Goal: Communication & Community: Answer question/provide support

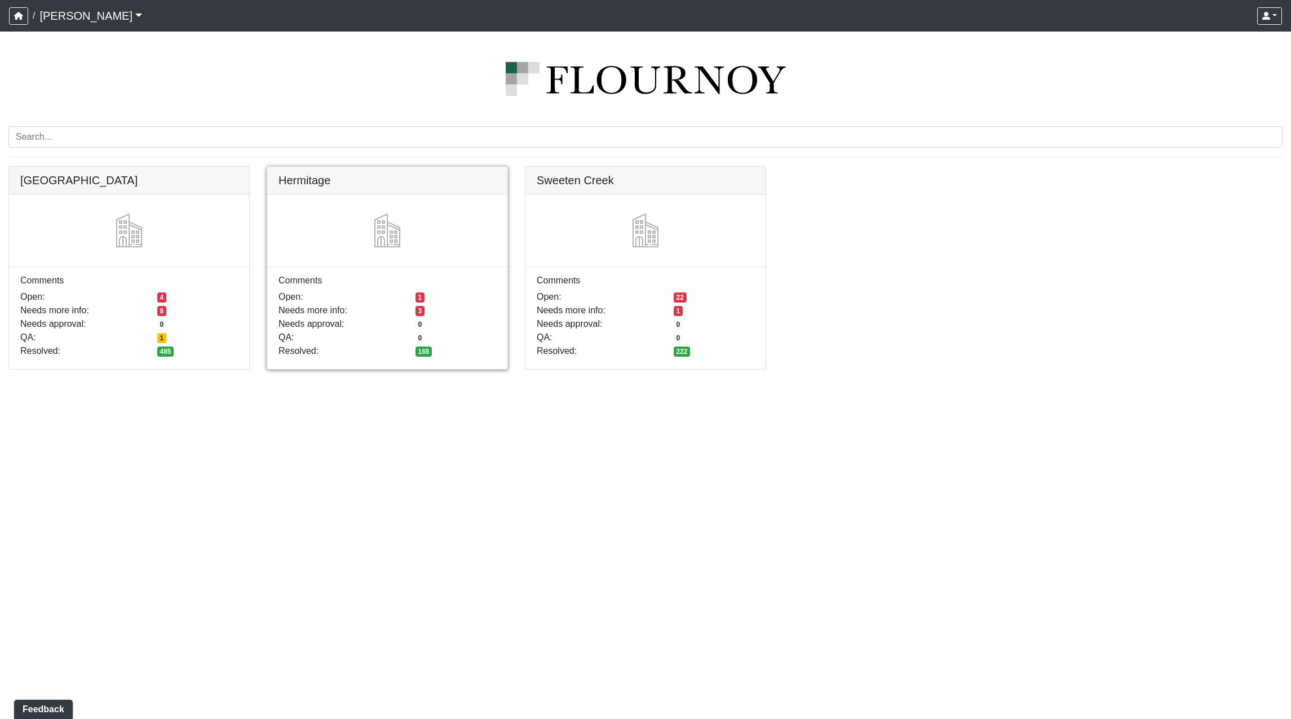
click at [432, 167] on link at bounding box center [387, 167] width 240 height 0
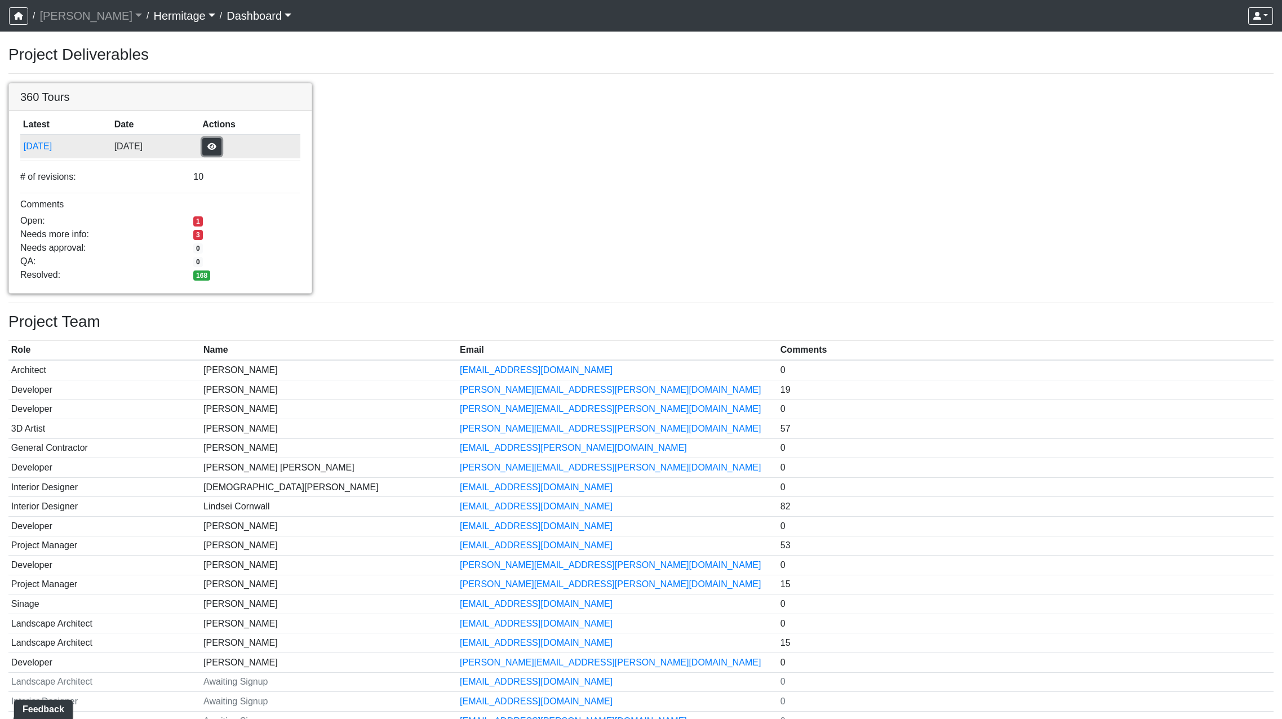
click at [222, 146] on button "button" at bounding box center [211, 146] width 19 height 17
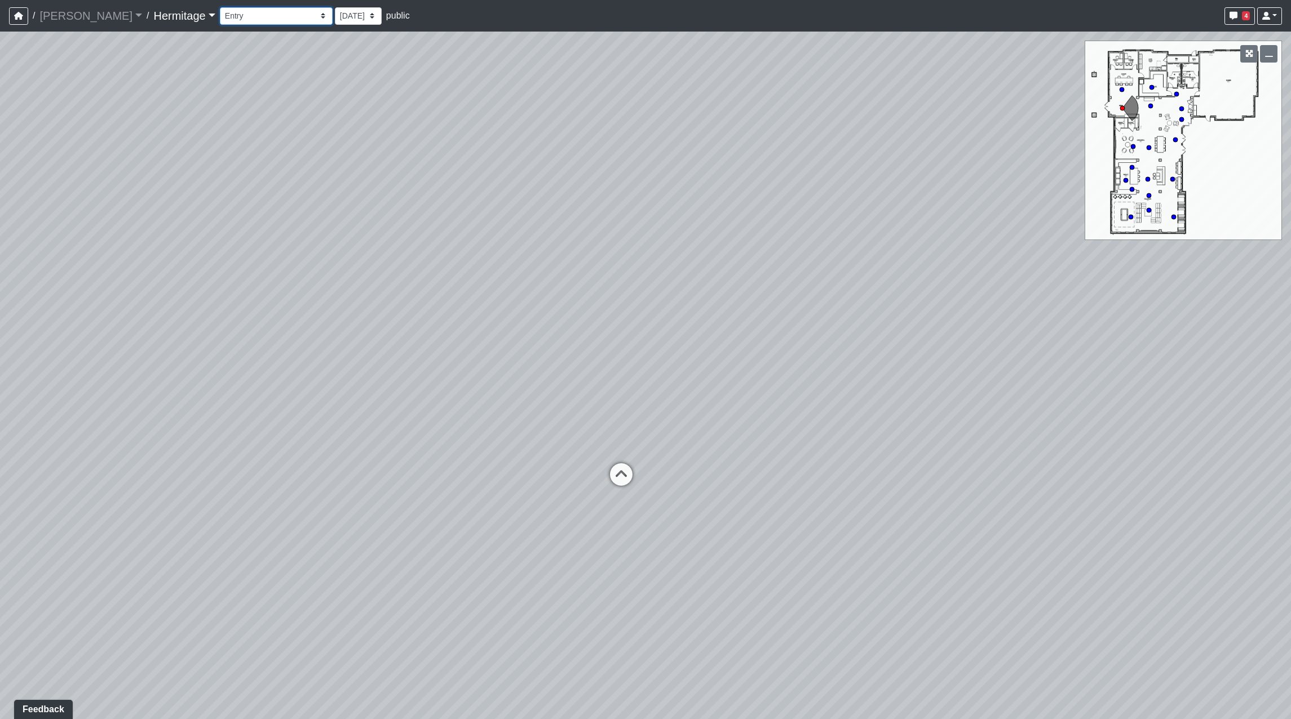
click at [275, 14] on select "Booth Seating Fireplace Pool Table Community Table Hallway Pool Courtyard Entry…" at bounding box center [276, 15] width 113 height 17
click at [220, 7] on select "Booth Seating Fireplace Pool Table Community Table Hallway Pool Courtyard Entry…" at bounding box center [276, 15] width 113 height 17
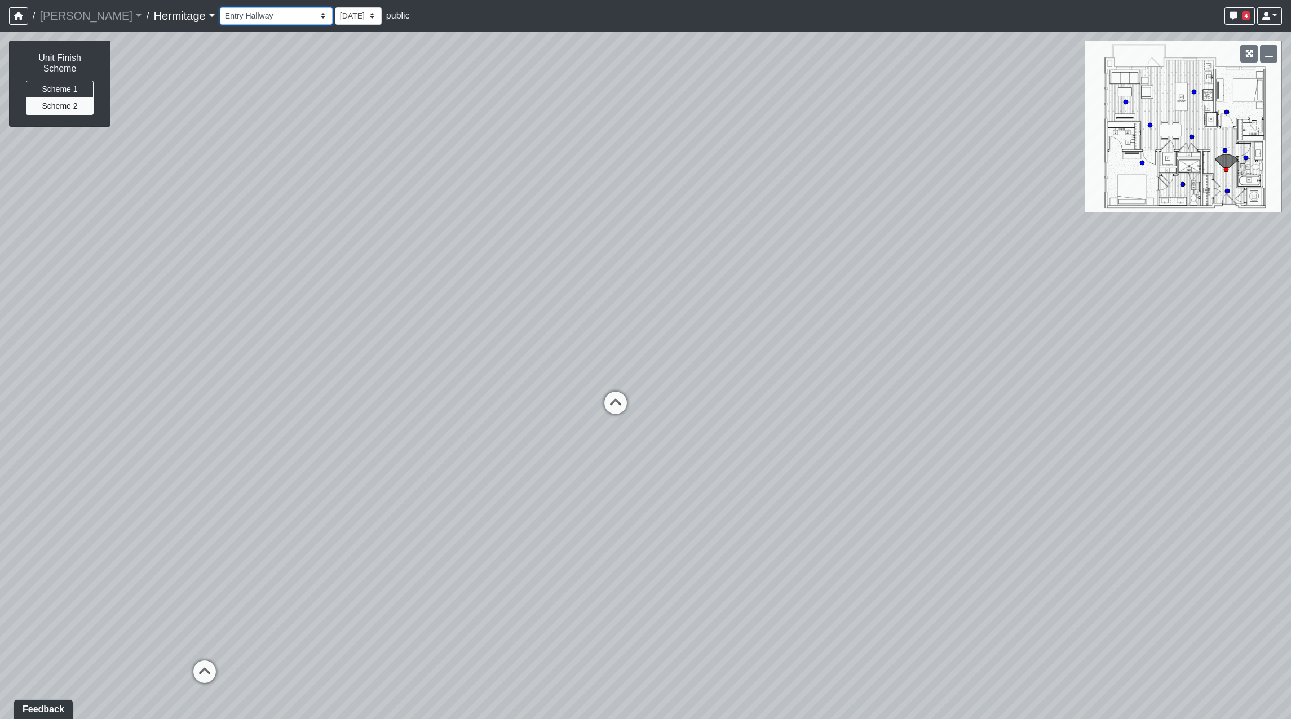
click at [276, 17] on select "Booth Seating Fireplace Pool Table Community Table Hallway Pool Courtyard Entry…" at bounding box center [276, 15] width 113 height 17
click at [220, 7] on select "Booth Seating Fireplace Pool Table Community Table Hallway Pool Courtyard Entry…" at bounding box center [276, 15] width 113 height 17
drag, startPoint x: 420, startPoint y: 318, endPoint x: 619, endPoint y: 238, distance: 214.2
click at [619, 238] on div "Loading... Leasing Desk Loading... Hallway Loading... Bathroom Hallway Loading.…" at bounding box center [645, 376] width 1291 height 688
drag, startPoint x: 699, startPoint y: 269, endPoint x: 1055, endPoint y: 274, distance: 355.1
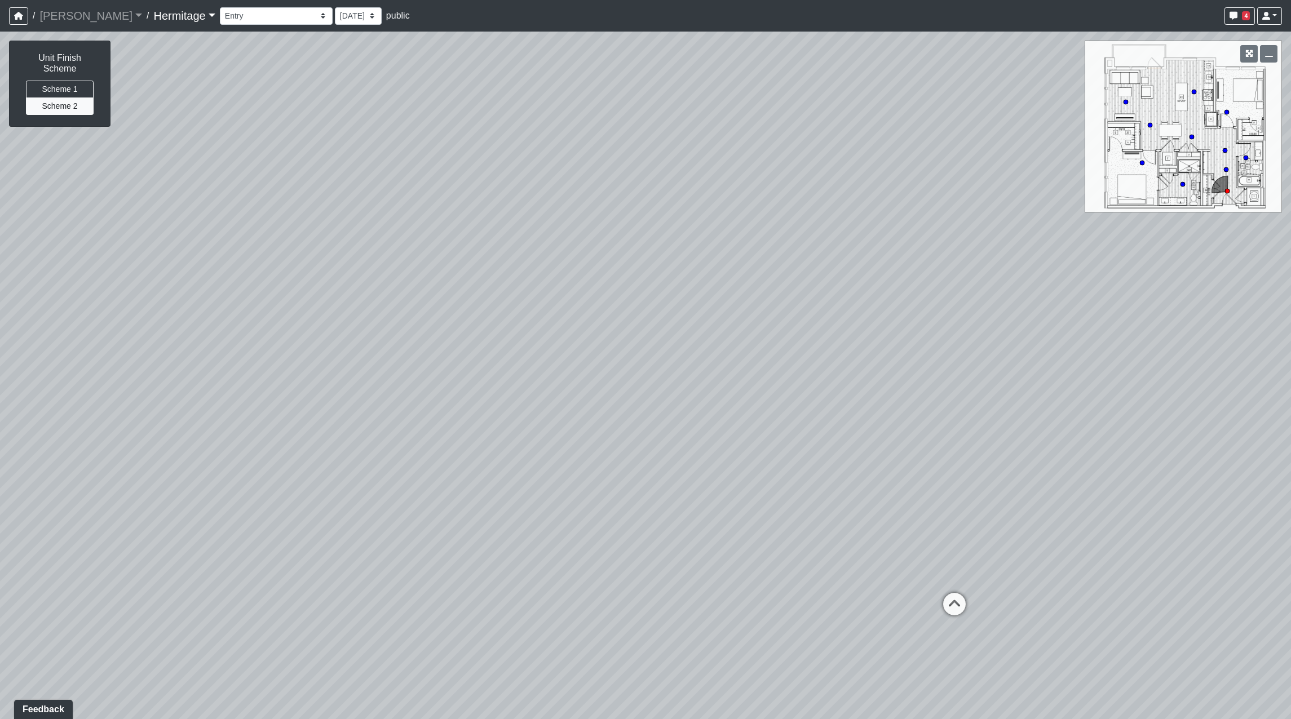
click at [1055, 274] on div "Loading... Leasing Desk Loading... Hallway Loading... Bathroom Hallway Loading.…" at bounding box center [645, 376] width 1291 height 688
drag, startPoint x: 592, startPoint y: 325, endPoint x: 191, endPoint y: 263, distance: 406.5
click at [192, 262] on div "Loading... Leasing Desk Loading... Hallway Loading... Bathroom Hallway Loading.…" at bounding box center [645, 376] width 1291 height 688
drag, startPoint x: 608, startPoint y: 289, endPoint x: 527, endPoint y: 374, distance: 117.2
click at [527, 364] on div "Loading... Leasing Desk Loading... Hallway Loading... Bathroom Hallway Loading.…" at bounding box center [645, 376] width 1291 height 688
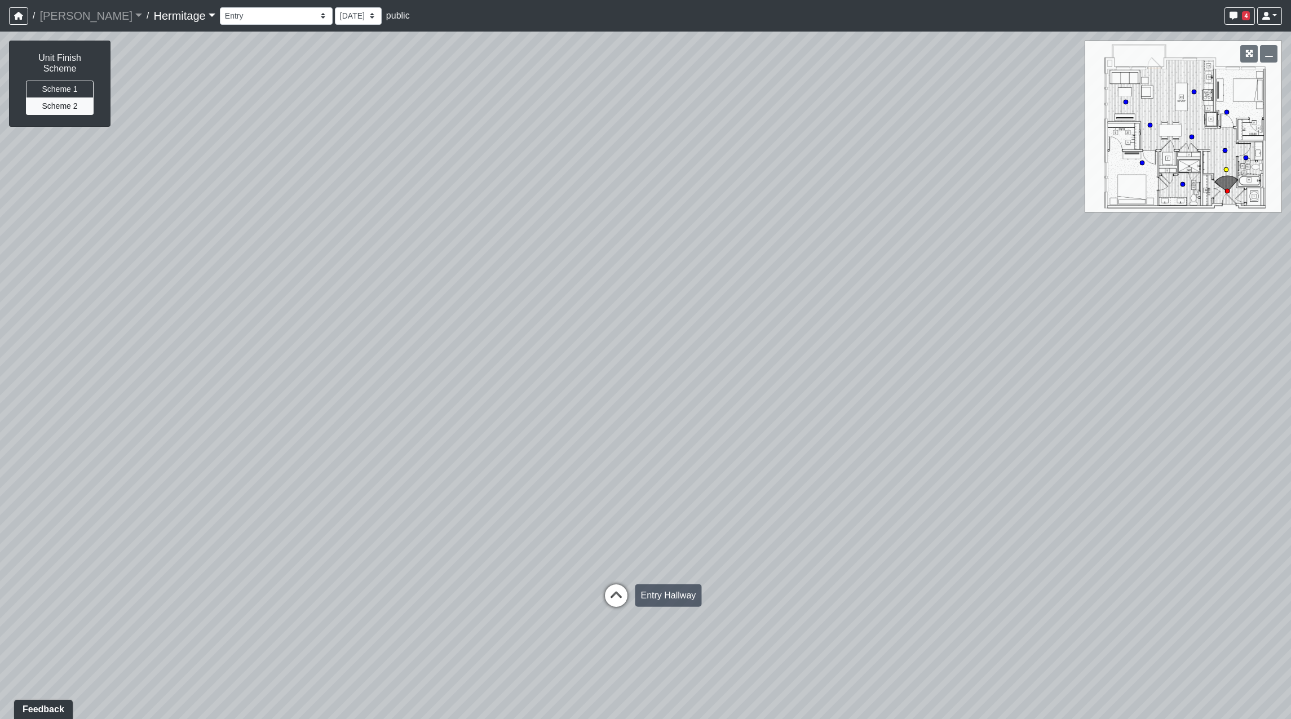
click at [617, 589] on icon at bounding box center [616, 601] width 34 height 34
drag, startPoint x: 511, startPoint y: 417, endPoint x: 553, endPoint y: 501, distance: 94.5
click at [659, 417] on div "Loading... Leasing Desk Loading... Hallway Loading... Bathroom Hallway Loading.…" at bounding box center [645, 376] width 1291 height 688
click at [457, 567] on icon at bounding box center [462, 577] width 34 height 34
drag, startPoint x: 495, startPoint y: 434, endPoint x: 721, endPoint y: 415, distance: 226.8
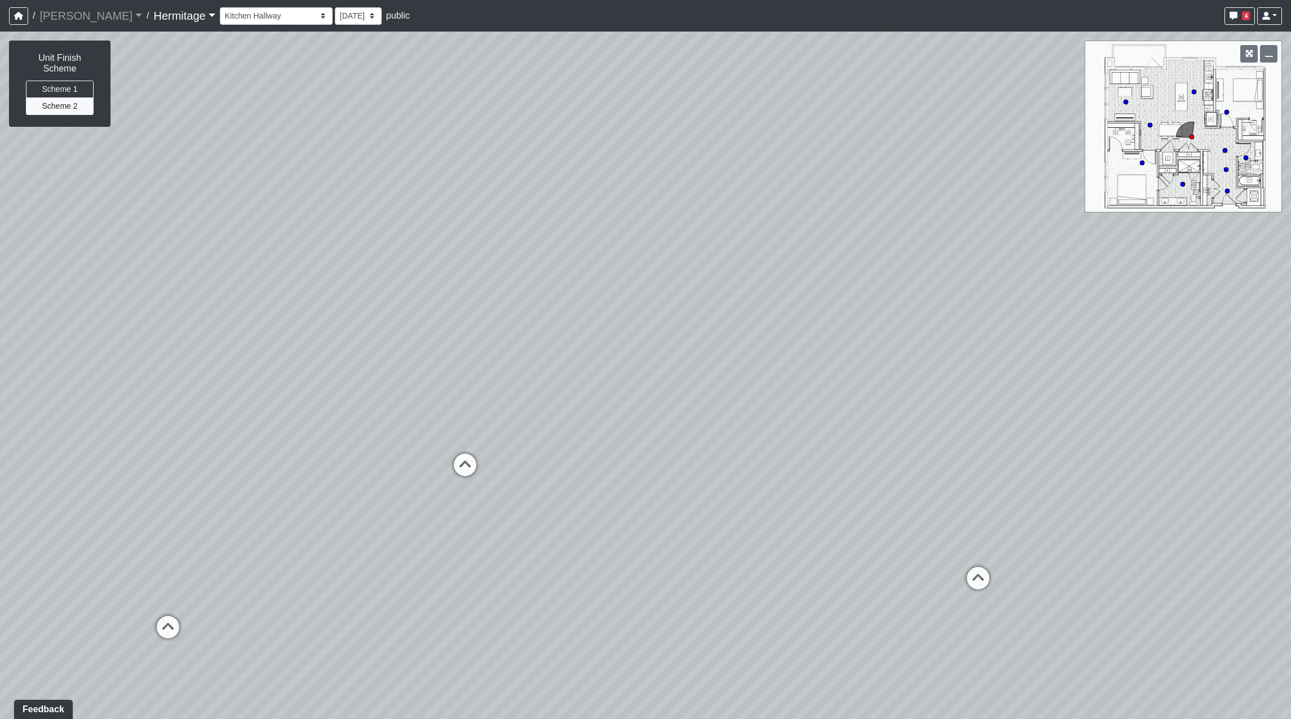
click at [721, 415] on div "Loading... Leasing Desk Loading... Hallway Loading... Bathroom Hallway Loading.…" at bounding box center [645, 376] width 1291 height 688
drag, startPoint x: 314, startPoint y: 377, endPoint x: 1185, endPoint y: 276, distance: 877.2
click at [1186, 274] on div "Loading... Leasing Desk Loading... Hallway Loading... Bathroom Hallway Loading.…" at bounding box center [645, 376] width 1291 height 688
drag, startPoint x: 865, startPoint y: 249, endPoint x: 1052, endPoint y: 349, distance: 211.8
click at [1052, 349] on div "Loading... Leasing Desk Loading... Hallway Loading... Bathroom Hallway Loading.…" at bounding box center [645, 376] width 1291 height 688
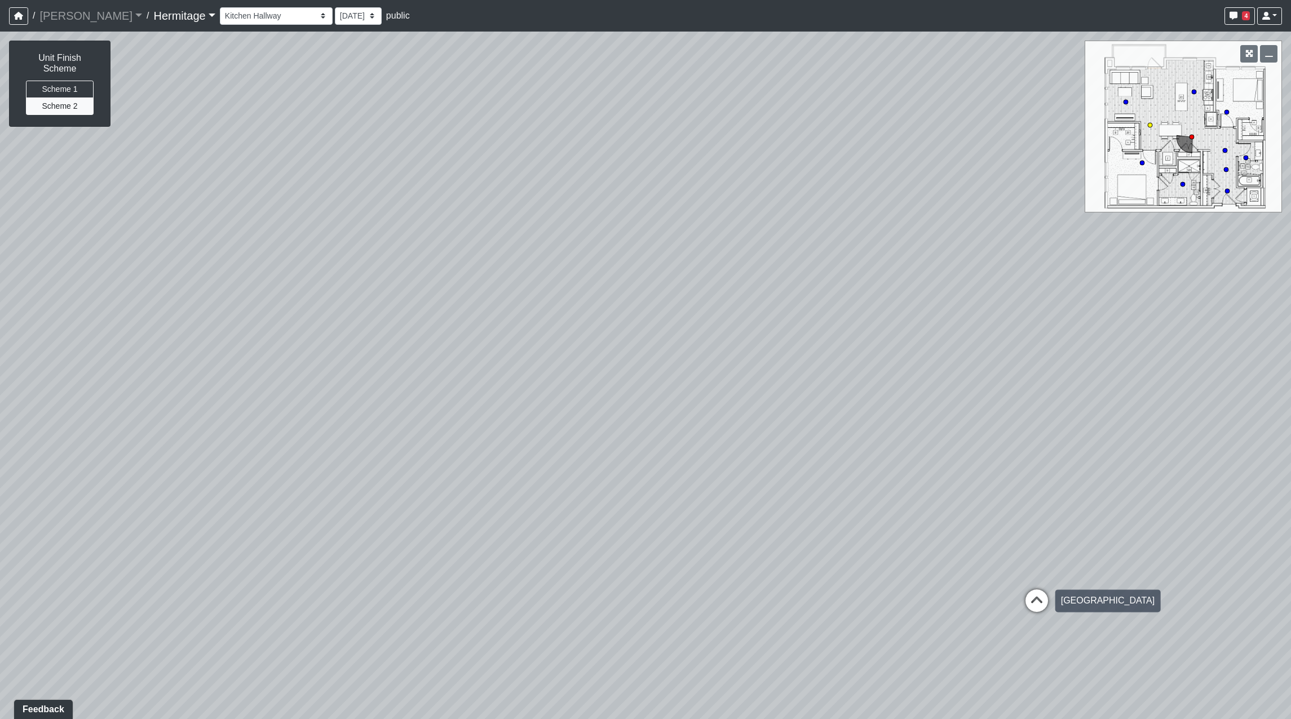
click at [1035, 600] on icon at bounding box center [1037, 607] width 34 height 34
drag, startPoint x: 627, startPoint y: 446, endPoint x: 944, endPoint y: 426, distance: 317.4
click at [944, 427] on div "Loading... Leasing Desk Loading... Hallway Loading... Bathroom Hallway Loading.…" at bounding box center [645, 376] width 1291 height 688
drag, startPoint x: 587, startPoint y: 485, endPoint x: 591, endPoint y: 344, distance: 141.0
click at [591, 344] on div "Loading... Leasing Desk Loading... Hallway Loading... Bathroom Hallway Loading.…" at bounding box center [645, 376] width 1291 height 688
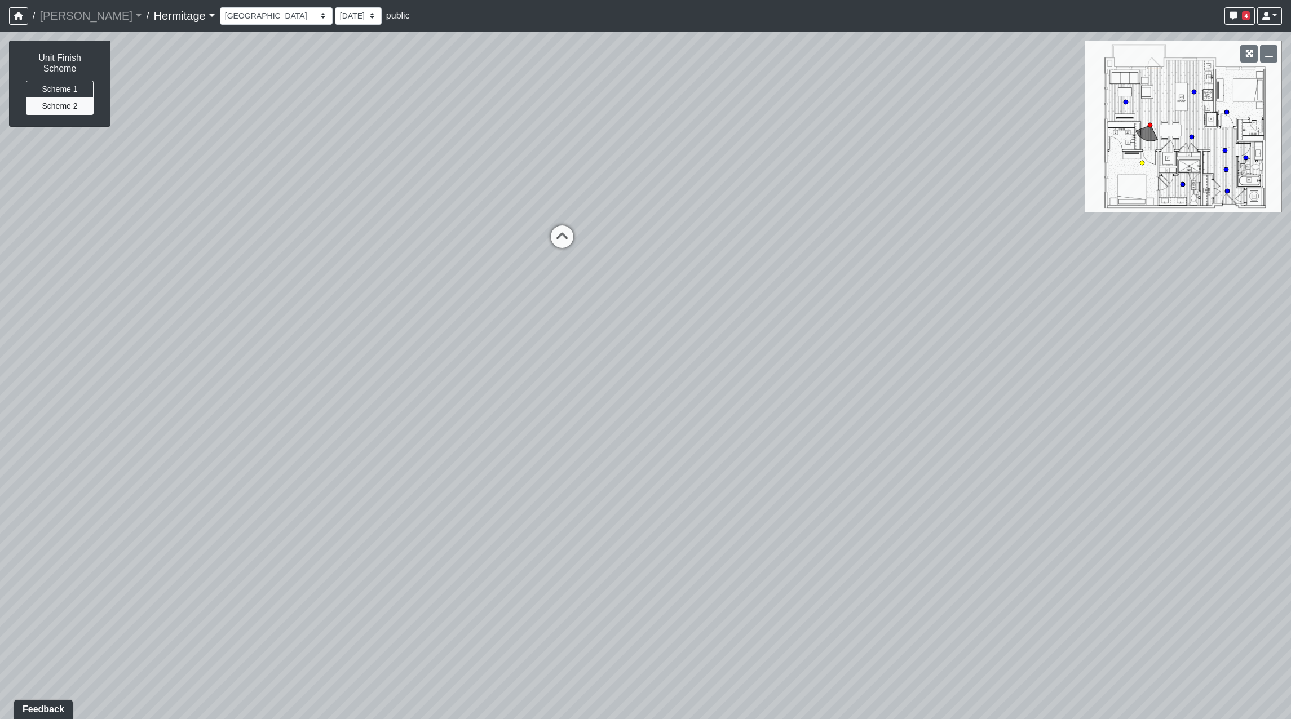
click at [559, 236] on icon at bounding box center [562, 242] width 34 height 34
drag, startPoint x: 657, startPoint y: 319, endPoint x: 1265, endPoint y: 472, distance: 627.1
click at [1265, 472] on div "Loading... Leasing Desk Loading... Hallway Loading... Bathroom Hallway Loading.…" at bounding box center [645, 376] width 1291 height 688
drag, startPoint x: 918, startPoint y: 479, endPoint x: 1190, endPoint y: 475, distance: 272.3
click at [1199, 478] on div "Loading... Leasing Desk Loading... Hallway Loading... Bathroom Hallway Loading.…" at bounding box center [645, 376] width 1291 height 688
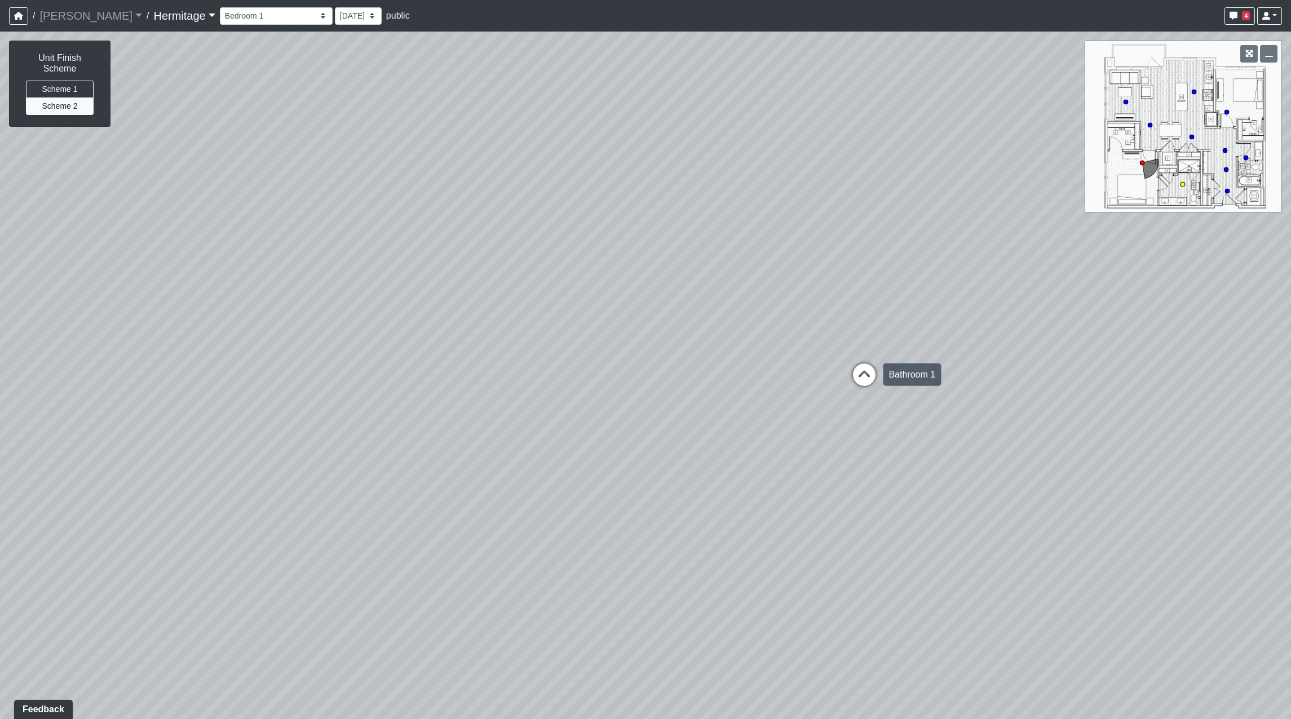
click at [866, 374] on icon at bounding box center [864, 381] width 34 height 34
drag, startPoint x: 834, startPoint y: 445, endPoint x: 254, endPoint y: 340, distance: 589.3
click at [254, 340] on div "Loading... Leasing Desk Loading... Hallway Loading... Bathroom Hallway Loading.…" at bounding box center [645, 376] width 1291 height 688
drag, startPoint x: 765, startPoint y: 327, endPoint x: 327, endPoint y: 322, distance: 438.0
click at [299, 322] on div "Loading... Leasing Desk Loading... Hallway Loading... Bathroom Hallway Loading.…" at bounding box center [645, 376] width 1291 height 688
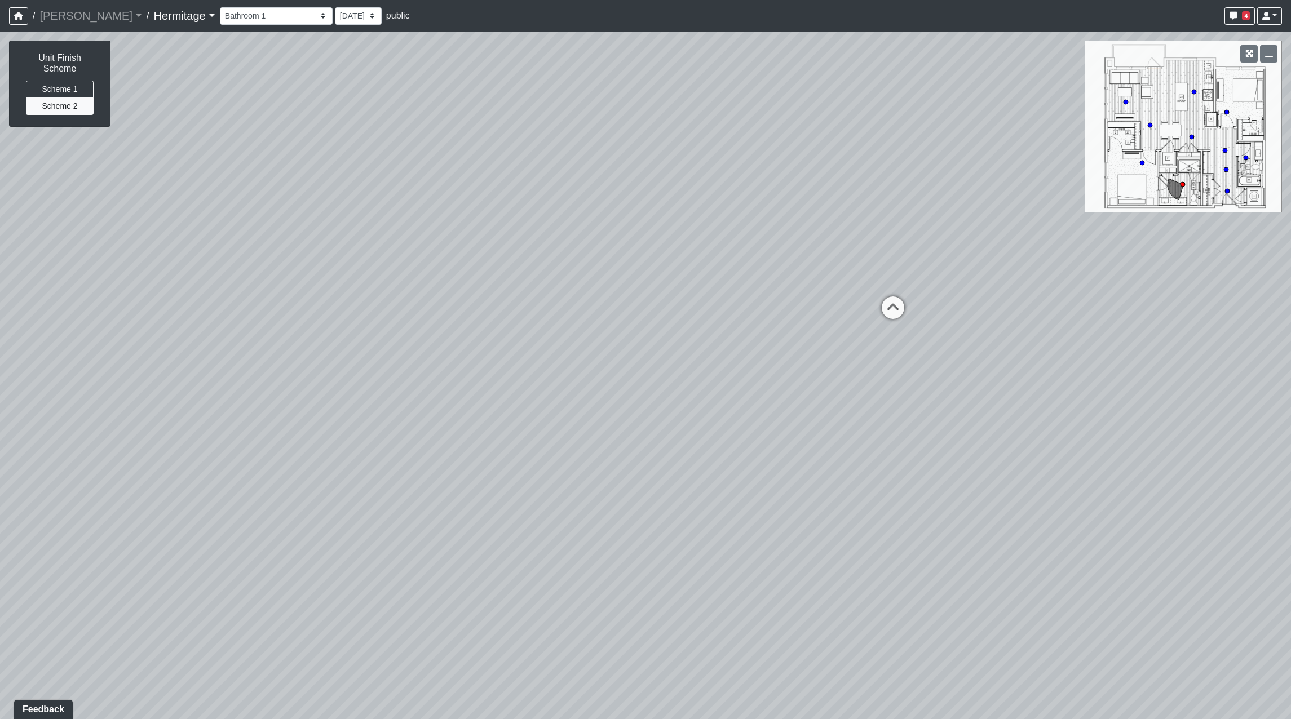
drag, startPoint x: 718, startPoint y: 325, endPoint x: 347, endPoint y: 311, distance: 371.2
click at [347, 311] on div "Loading... Leasing Desk Loading... Hallway Loading... Bathroom Hallway Loading.…" at bounding box center [645, 376] width 1291 height 688
drag, startPoint x: 753, startPoint y: 349, endPoint x: 423, endPoint y: 370, distance: 330.4
click at [423, 370] on div "Loading... Leasing Desk Loading... Hallway Loading... Bathroom Hallway Loading.…" at bounding box center [645, 376] width 1291 height 688
click at [656, 307] on icon at bounding box center [650, 320] width 34 height 34
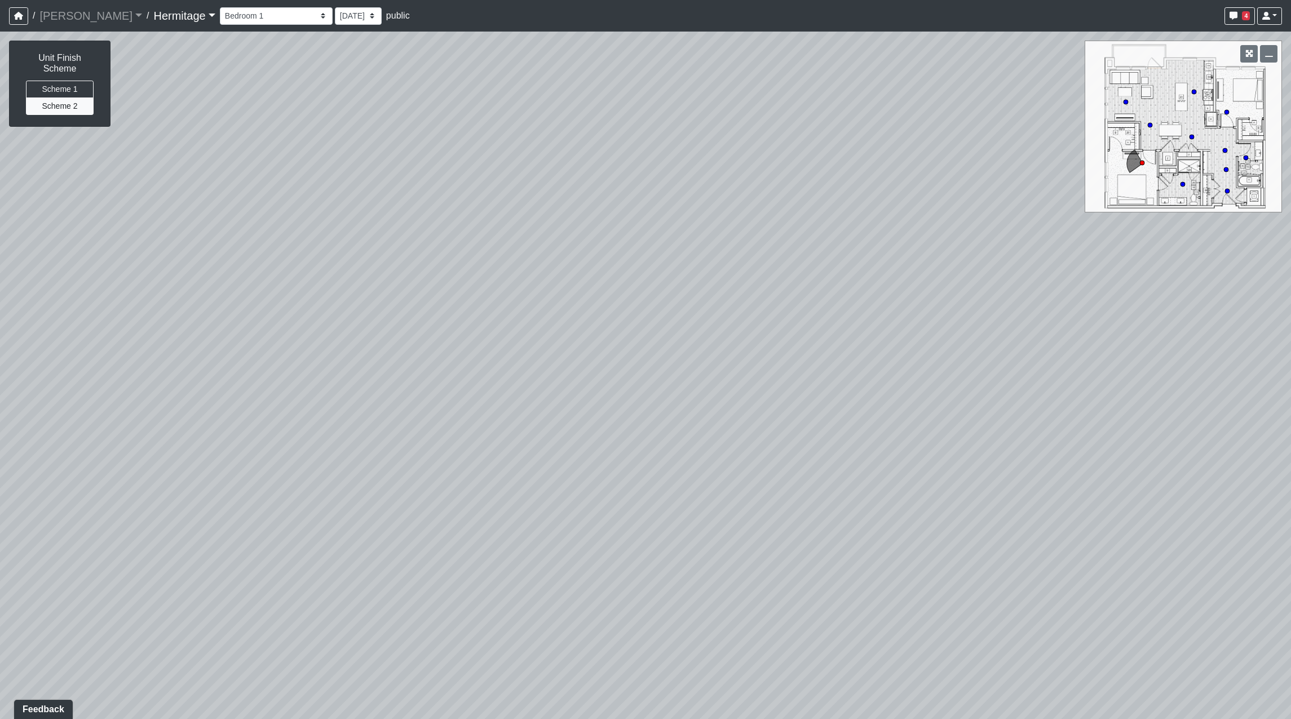
drag, startPoint x: 739, startPoint y: 307, endPoint x: 367, endPoint y: 407, distance: 385.1
click at [367, 407] on div "Loading... Leasing Desk Loading... Hallway Loading... Bathroom Hallway Loading.…" at bounding box center [645, 376] width 1291 height 688
drag, startPoint x: 730, startPoint y: 405, endPoint x: 362, endPoint y: 383, distance: 369.3
click at [362, 383] on div "Loading... Leasing Desk Loading... Hallway Loading... Bathroom Hallway Loading.…" at bounding box center [645, 376] width 1291 height 688
drag, startPoint x: 672, startPoint y: 383, endPoint x: 462, endPoint y: 377, distance: 209.8
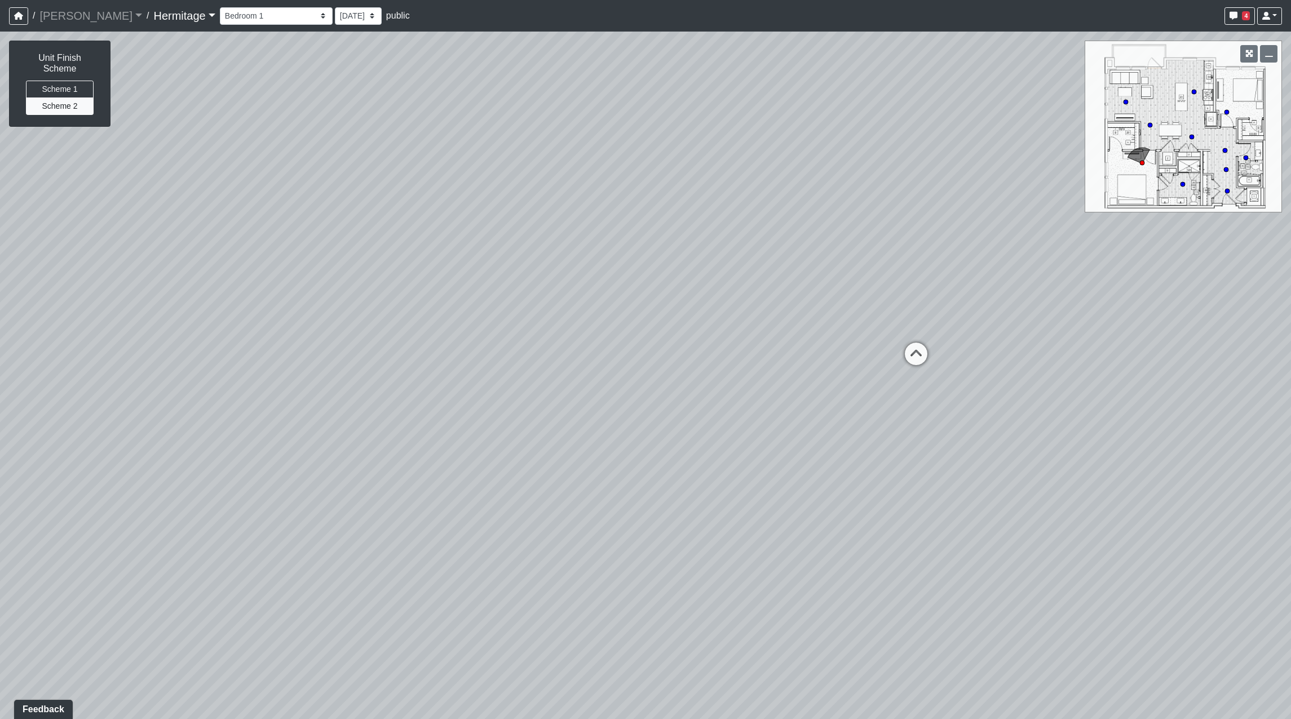
click at [454, 377] on div "Loading... Leasing Desk Loading... Hallway Loading... Bathroom Hallway Loading.…" at bounding box center [645, 376] width 1291 height 688
click at [743, 343] on icon at bounding box center [745, 348] width 34 height 34
drag, startPoint x: 905, startPoint y: 380, endPoint x: 1053, endPoint y: 367, distance: 149.3
click at [1053, 367] on div "Loading... Leasing Desk Loading... Hallway Loading... Bathroom Hallway Loading.…" at bounding box center [645, 376] width 1291 height 688
drag, startPoint x: 596, startPoint y: 315, endPoint x: 951, endPoint y: 317, distance: 355.7
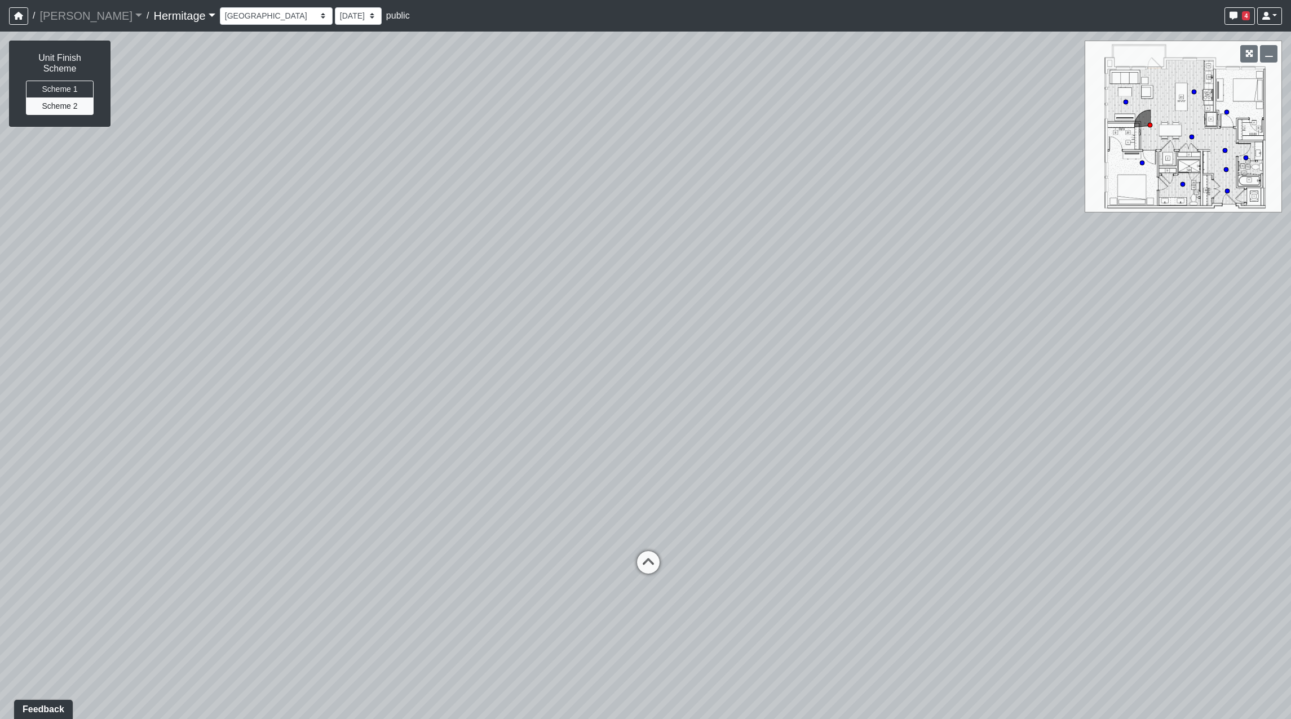
click at [951, 317] on div "Loading... Leasing Desk Loading... Hallway Loading... Bathroom Hallway Loading.…" at bounding box center [645, 376] width 1291 height 688
drag, startPoint x: 894, startPoint y: 484, endPoint x: 386, endPoint y: 426, distance: 511.6
click at [387, 426] on div "Loading... Leasing Desk Loading... Hallway Loading... Bathroom Hallway Loading.…" at bounding box center [645, 376] width 1291 height 688
drag, startPoint x: 705, startPoint y: 356, endPoint x: 196, endPoint y: 376, distance: 509.3
click at [196, 376] on div "Loading... Leasing Desk Loading... Hallway Loading... Bathroom Hallway Loading.…" at bounding box center [645, 376] width 1291 height 688
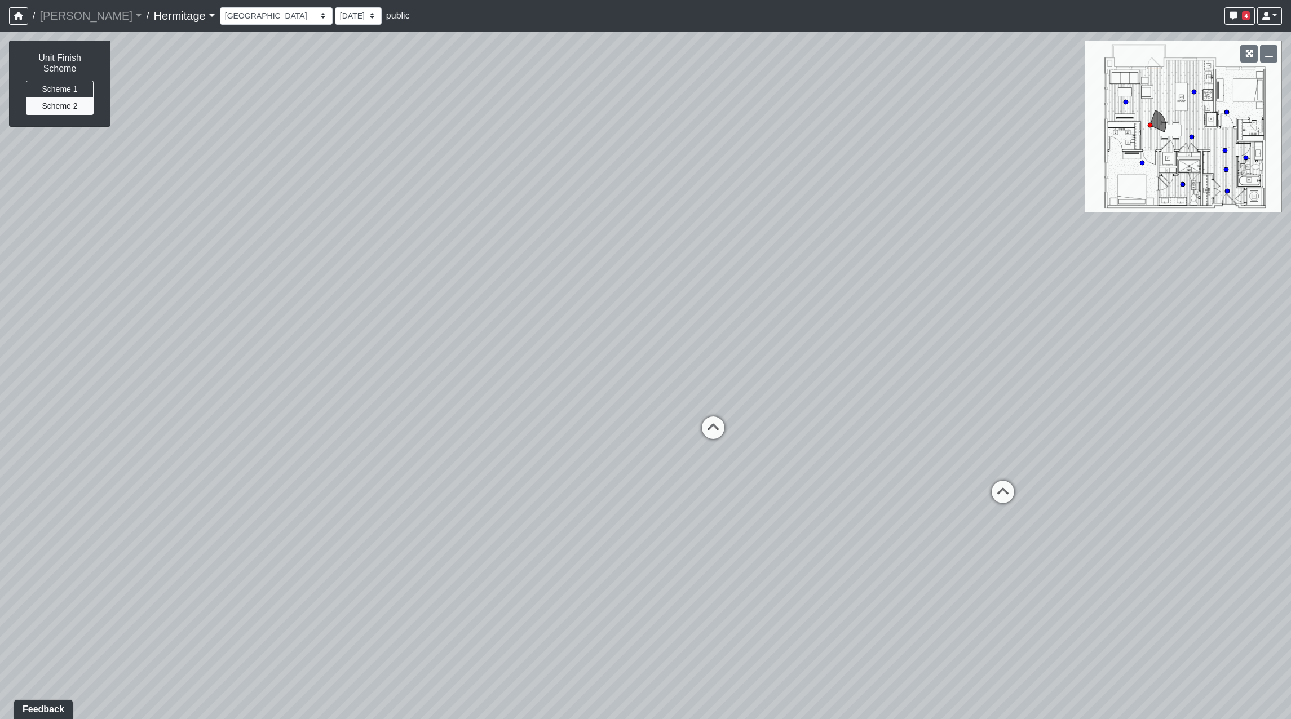
drag, startPoint x: 596, startPoint y: 401, endPoint x: 445, endPoint y: 347, distance: 161.0
click at [445, 347] on div "Loading... Leasing Desk Loading... Hallway Loading... Bathroom Hallway Loading.…" at bounding box center [645, 376] width 1291 height 688
drag, startPoint x: 668, startPoint y: 540, endPoint x: 668, endPoint y: 594, distance: 53.5
click at [668, 594] on div "Loading... Leasing Desk Loading... Hallway Loading... Bathroom Hallway Loading.…" at bounding box center [645, 376] width 1291 height 688
drag, startPoint x: 493, startPoint y: 473, endPoint x: 563, endPoint y: 420, distance: 87.7
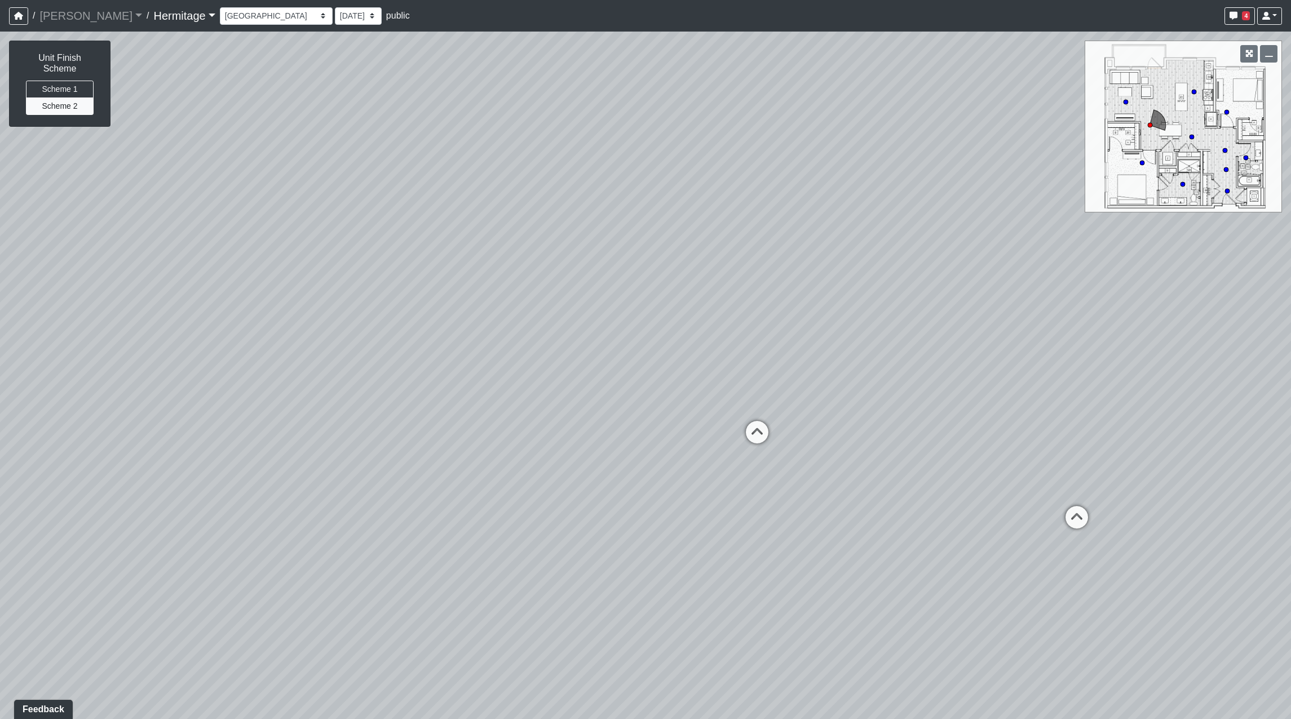
click at [563, 420] on div "Loading... Leasing Desk Loading... Hallway Loading... Bathroom Hallway Loading.…" at bounding box center [645, 376] width 1291 height 688
drag, startPoint x: 894, startPoint y: 212, endPoint x: 679, endPoint y: 281, distance: 226.0
click at [679, 281] on div "Loading... Leasing Desk Loading... Hallway Loading... Bathroom Hallway Loading.…" at bounding box center [645, 376] width 1291 height 688
drag, startPoint x: 776, startPoint y: 277, endPoint x: 510, endPoint y: 269, distance: 265.6
click at [510, 269] on div "Loading... Leasing Desk Loading... Hallway Loading... Bathroom Hallway Loading.…" at bounding box center [645, 376] width 1291 height 688
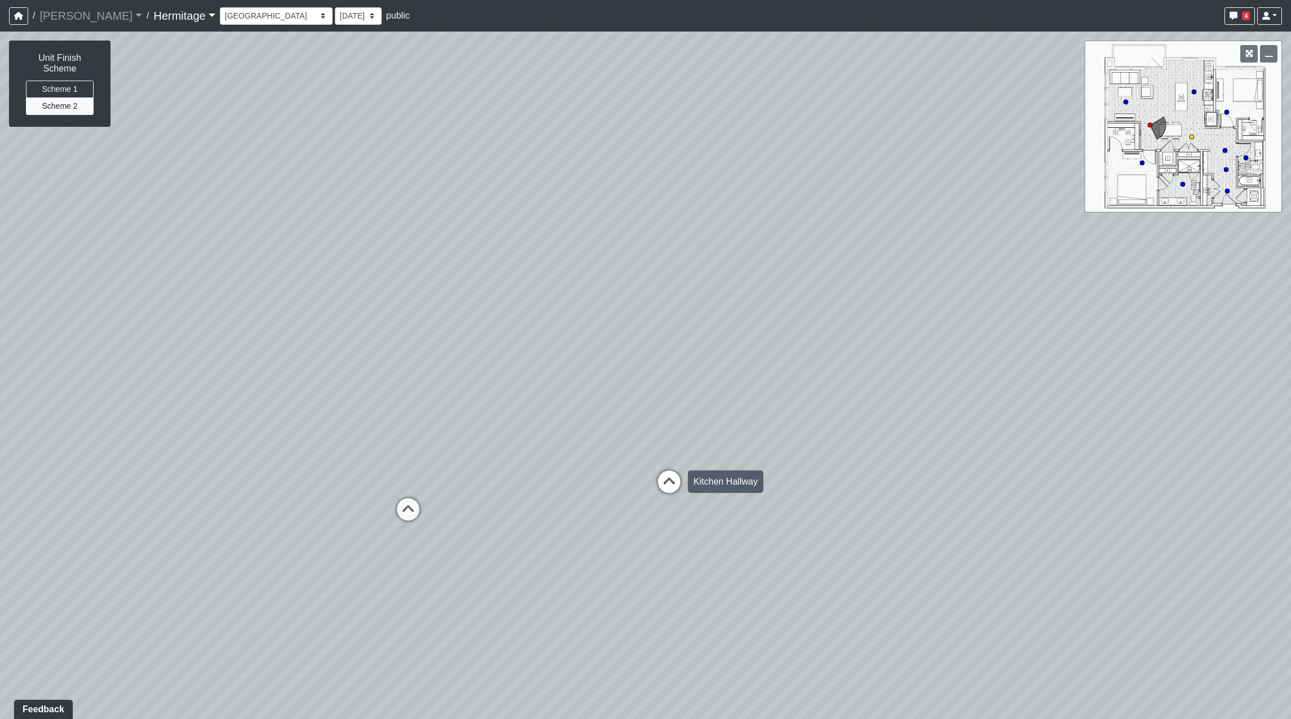
click at [663, 480] on icon at bounding box center [669, 488] width 34 height 34
click at [1227, 193] on circle at bounding box center [1227, 191] width 5 height 5
drag, startPoint x: 566, startPoint y: 397, endPoint x: 1013, endPoint y: 351, distance: 449.3
click at [998, 347] on div "Loading... Leasing Desk Loading... Hallway Loading... Bathroom Hallway Loading.…" at bounding box center [645, 376] width 1291 height 688
click at [1226, 169] on circle at bounding box center [1226, 169] width 5 height 5
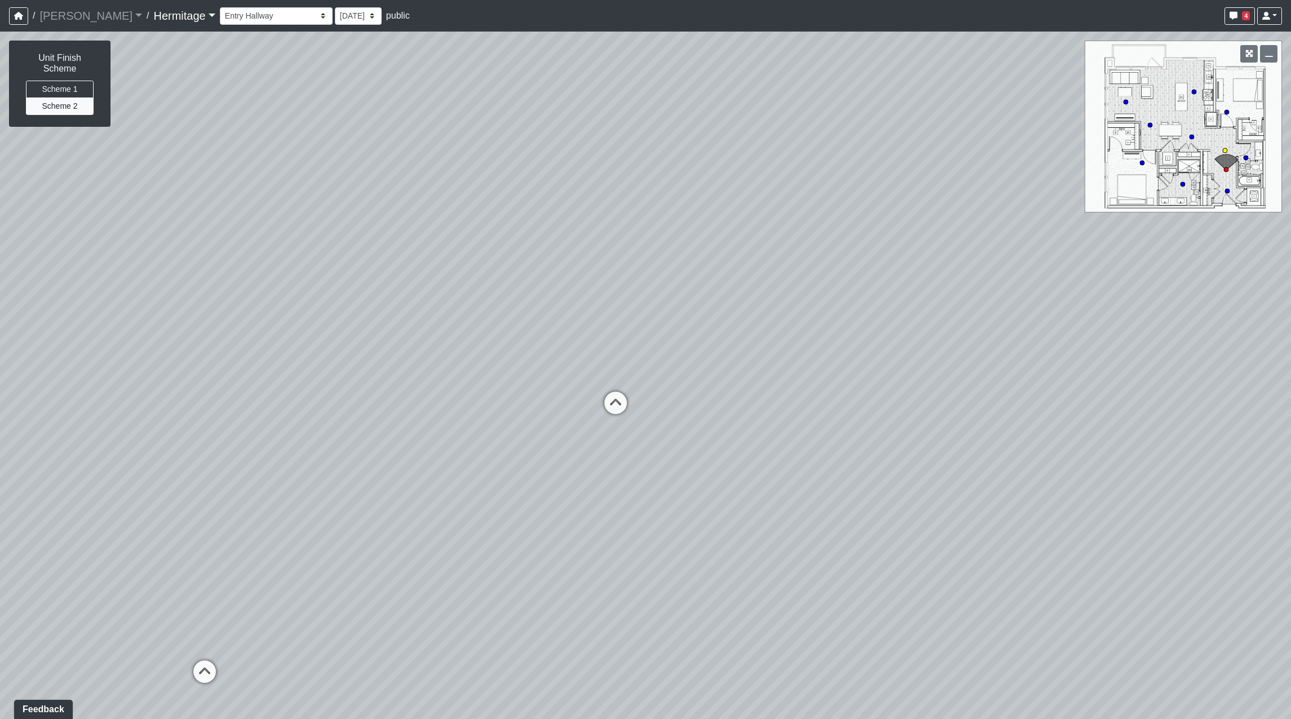
click at [1224, 151] on circle at bounding box center [1225, 150] width 5 height 5
drag, startPoint x: 618, startPoint y: 439, endPoint x: 584, endPoint y: 415, distance: 40.5
click at [587, 418] on div "Loading... Leasing Desk Loading... Hallway Loading... Bathroom Hallway Loading.…" at bounding box center [645, 376] width 1291 height 688
click at [570, 405] on icon at bounding box center [574, 408] width 34 height 34
drag, startPoint x: 671, startPoint y: 393, endPoint x: 293, endPoint y: 370, distance: 378.9
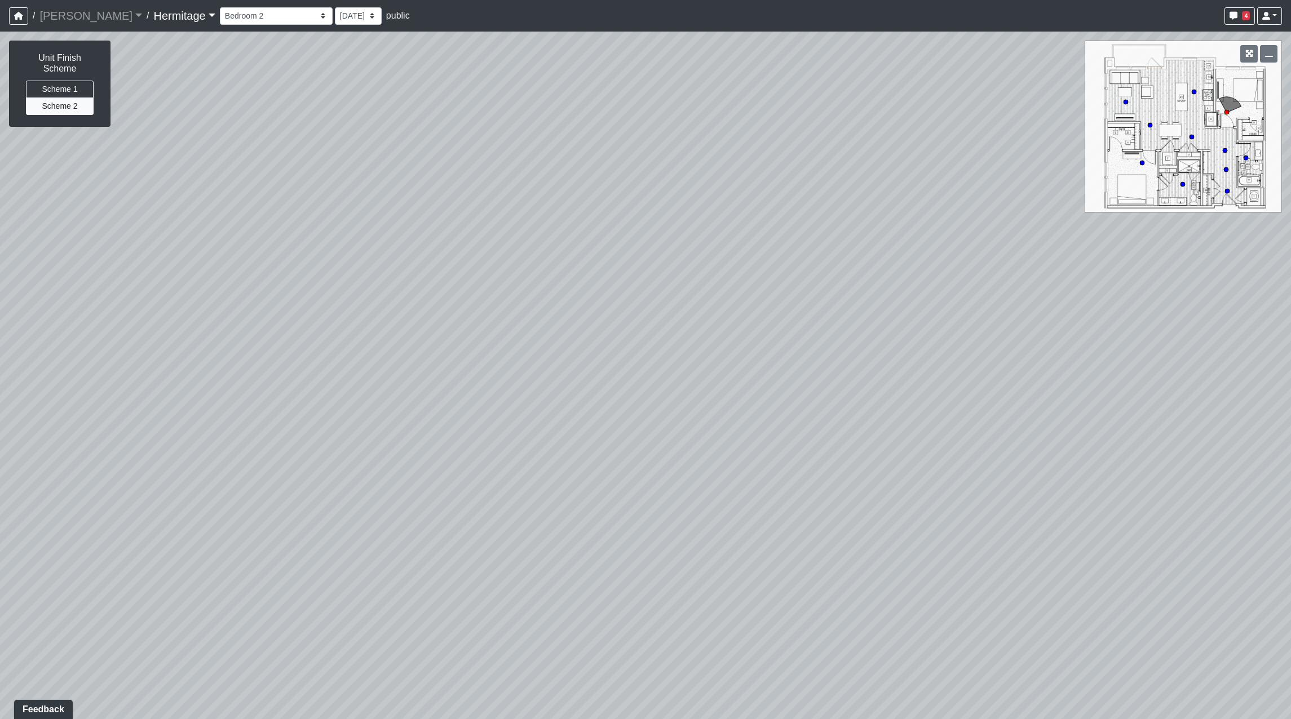
click at [293, 370] on div "Loading... Leasing Desk Loading... Hallway Loading... Bathroom Hallway Loading.…" at bounding box center [645, 376] width 1291 height 688
drag, startPoint x: 533, startPoint y: 370, endPoint x: 470, endPoint y: 367, distance: 62.6
click at [389, 367] on div "Loading... Leasing Desk Loading... Hallway Loading... Bathroom Hallway Loading.…" at bounding box center [645, 376] width 1291 height 688
drag, startPoint x: 344, startPoint y: 367, endPoint x: 416, endPoint y: 365, distance: 72.2
click at [298, 366] on div "Loading... Leasing Desk Loading... Hallway Loading... Bathroom Hallway Loading.…" at bounding box center [645, 376] width 1291 height 688
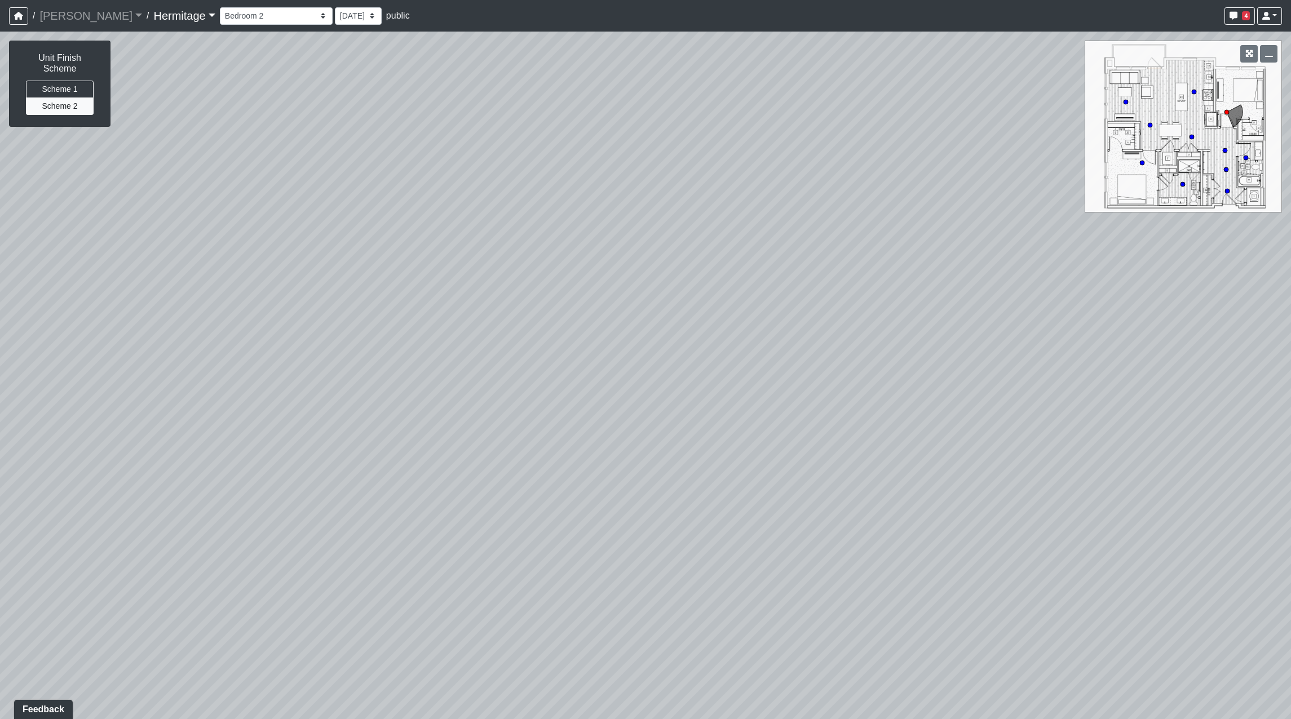
drag, startPoint x: 764, startPoint y: 375, endPoint x: 361, endPoint y: 358, distance: 402.8
click at [361, 358] on div "Loading... Leasing Desk Loading... Hallway Loading... Bathroom Hallway Loading.…" at bounding box center [645, 376] width 1291 height 688
drag, startPoint x: 712, startPoint y: 375, endPoint x: 353, endPoint y: 363, distance: 359.8
click at [353, 363] on div "Loading... Leasing Desk Loading... Hallway Loading... Bathroom Hallway Loading.…" at bounding box center [645, 376] width 1291 height 688
click at [1194, 90] on circle at bounding box center [1194, 92] width 5 height 5
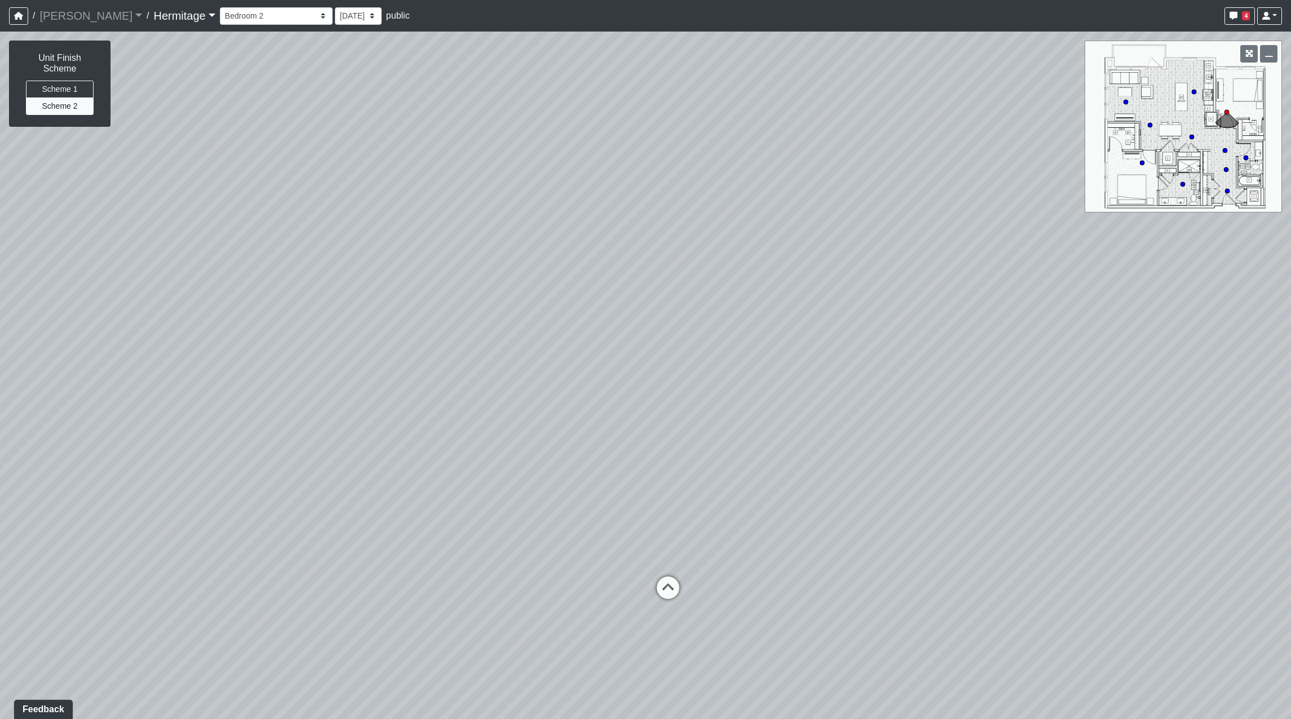
select select "oA8yUan4GevE41EvhFNANi"
drag, startPoint x: 465, startPoint y: 430, endPoint x: 928, endPoint y: 224, distance: 506.9
click at [928, 224] on div "Loading... Leasing Desk Loading... Hallway Loading... Bathroom Hallway Loading.…" at bounding box center [645, 376] width 1291 height 688
drag, startPoint x: 644, startPoint y: 253, endPoint x: 1120, endPoint y: 238, distance: 475.9
click at [1250, 207] on div "Loading... Leasing Desk Loading... Hallway Loading... Bathroom Hallway Loading.…" at bounding box center [645, 376] width 1291 height 688
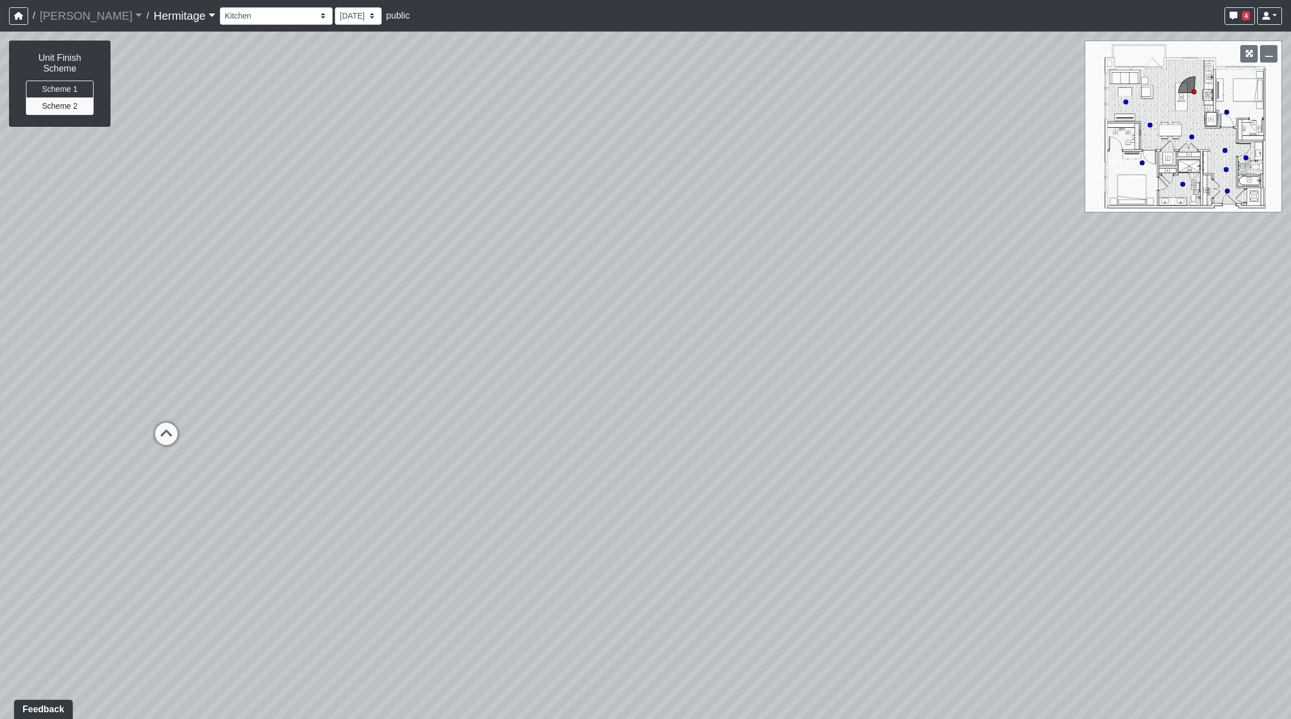
drag, startPoint x: 829, startPoint y: 240, endPoint x: 1317, endPoint y: 263, distance: 488.7
click at [1290, 263] on html "/ Flournoy Flournoy Loading... / Hermitage Hermitage Loading... Hermitage Hermi…" at bounding box center [645, 359] width 1291 height 719
drag, startPoint x: 752, startPoint y: 361, endPoint x: 1275, endPoint y: 423, distance: 526.1
click at [1275, 423] on div "Loading... Leasing Desk Loading... Hallway Loading... Bathroom Hallway Loading.…" at bounding box center [645, 376] width 1291 height 688
drag, startPoint x: 835, startPoint y: 417, endPoint x: 960, endPoint y: 304, distance: 168.8
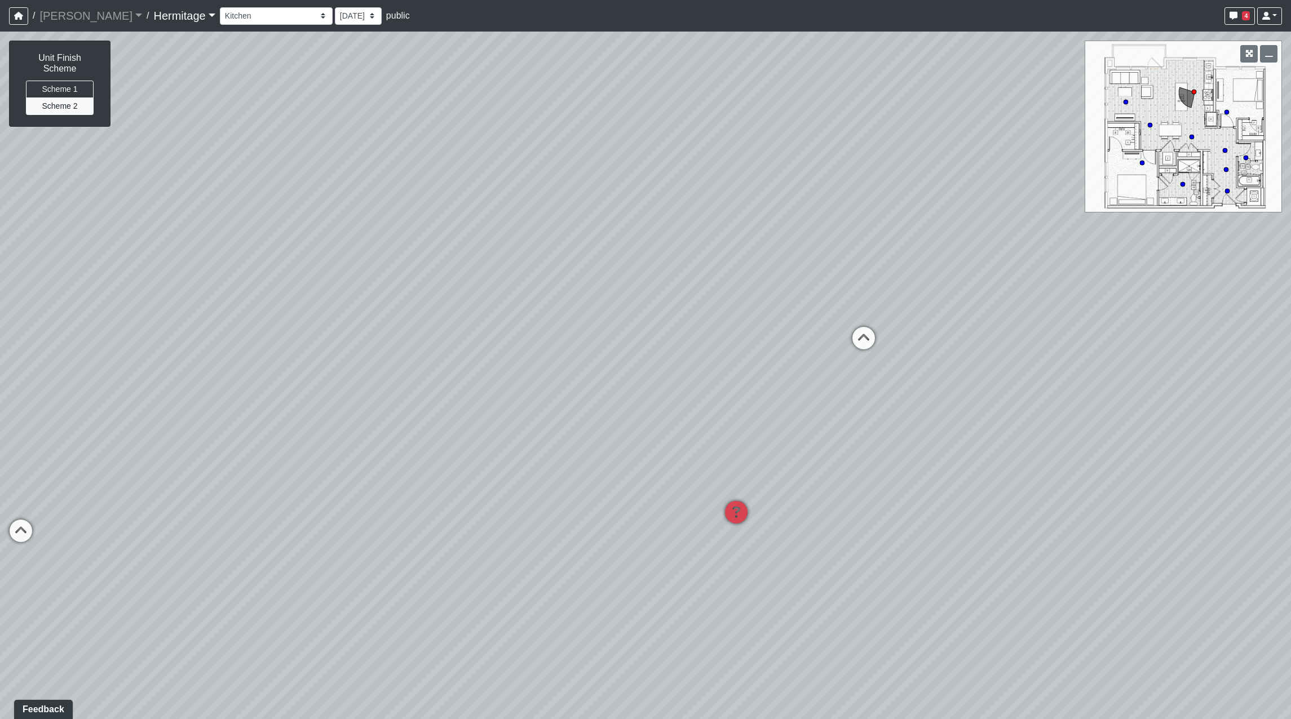
click at [966, 296] on div "Loading... Leasing Desk Loading... Hallway Loading... Bathroom Hallway Loading.…" at bounding box center [645, 376] width 1291 height 688
click at [796, 484] on div "Loading... Leasing Desk Loading... Hallway Loading... Bathroom Hallway Loading.…" at bounding box center [645, 376] width 1291 height 688
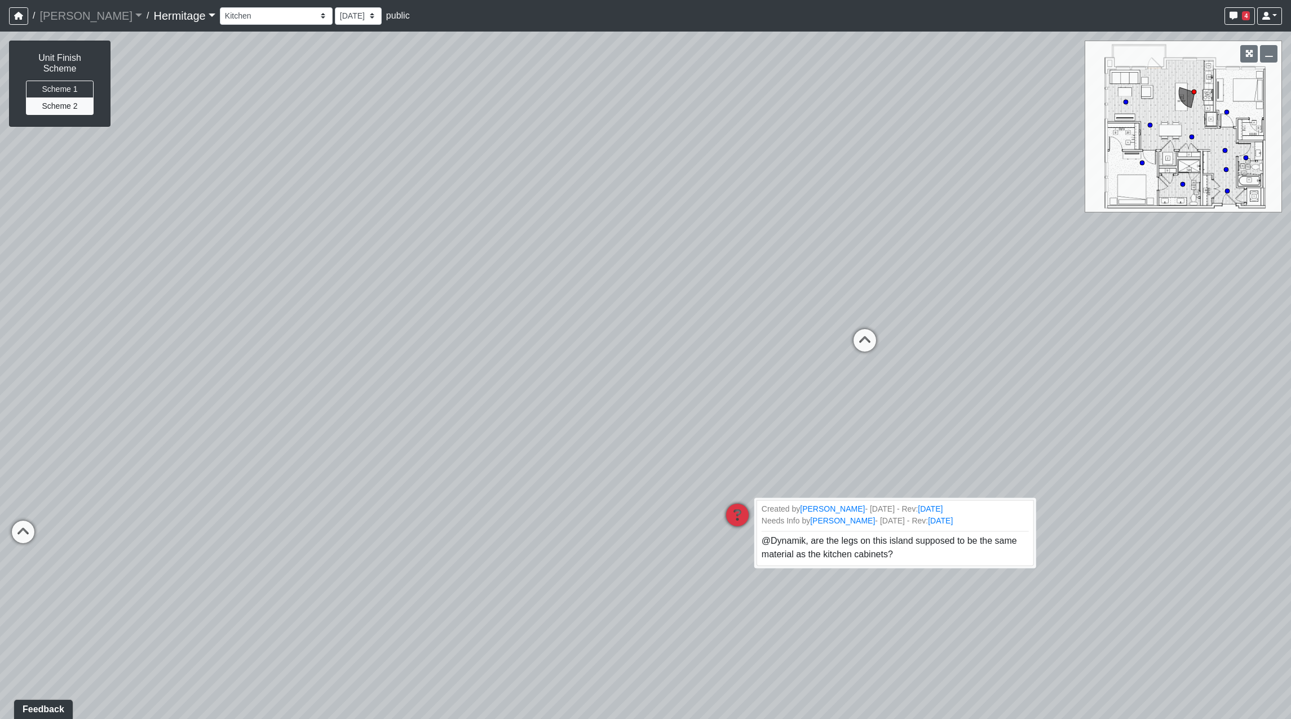
click at [735, 516] on icon at bounding box center [737, 521] width 34 height 34
click at [736, 516] on icon at bounding box center [737, 521] width 34 height 34
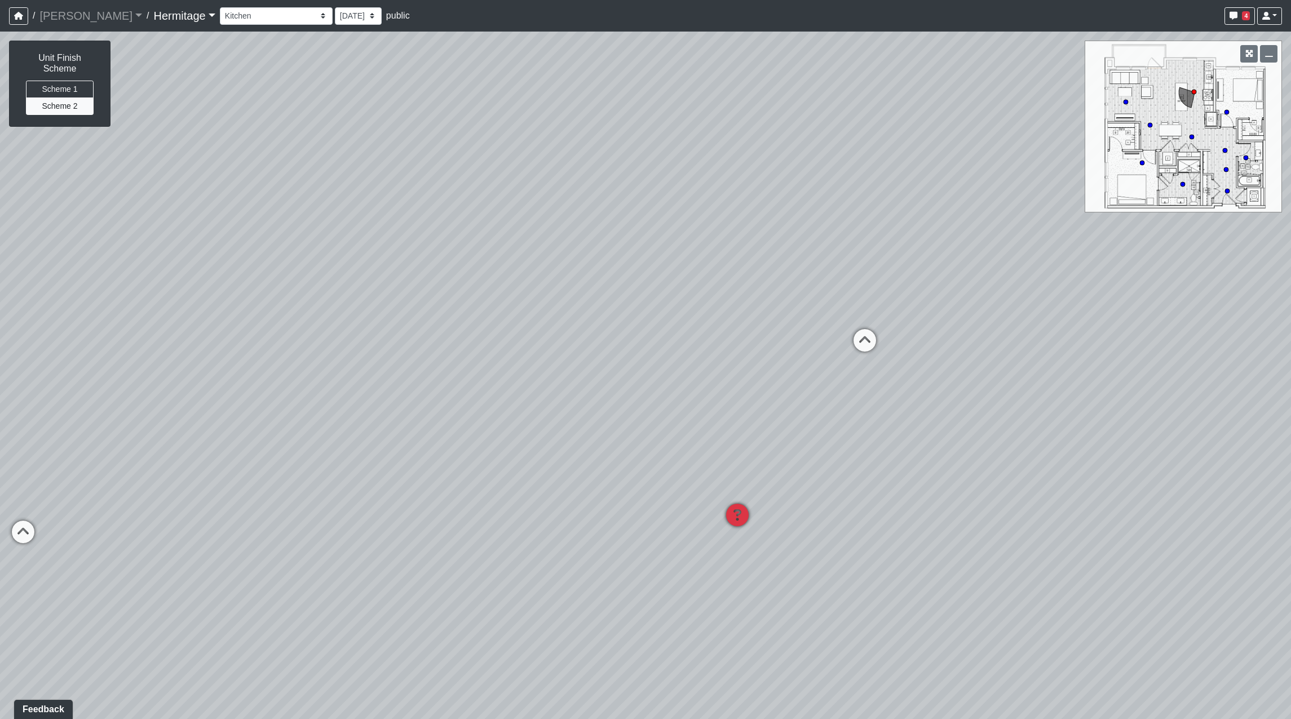
click at [736, 516] on icon at bounding box center [737, 521] width 34 height 34
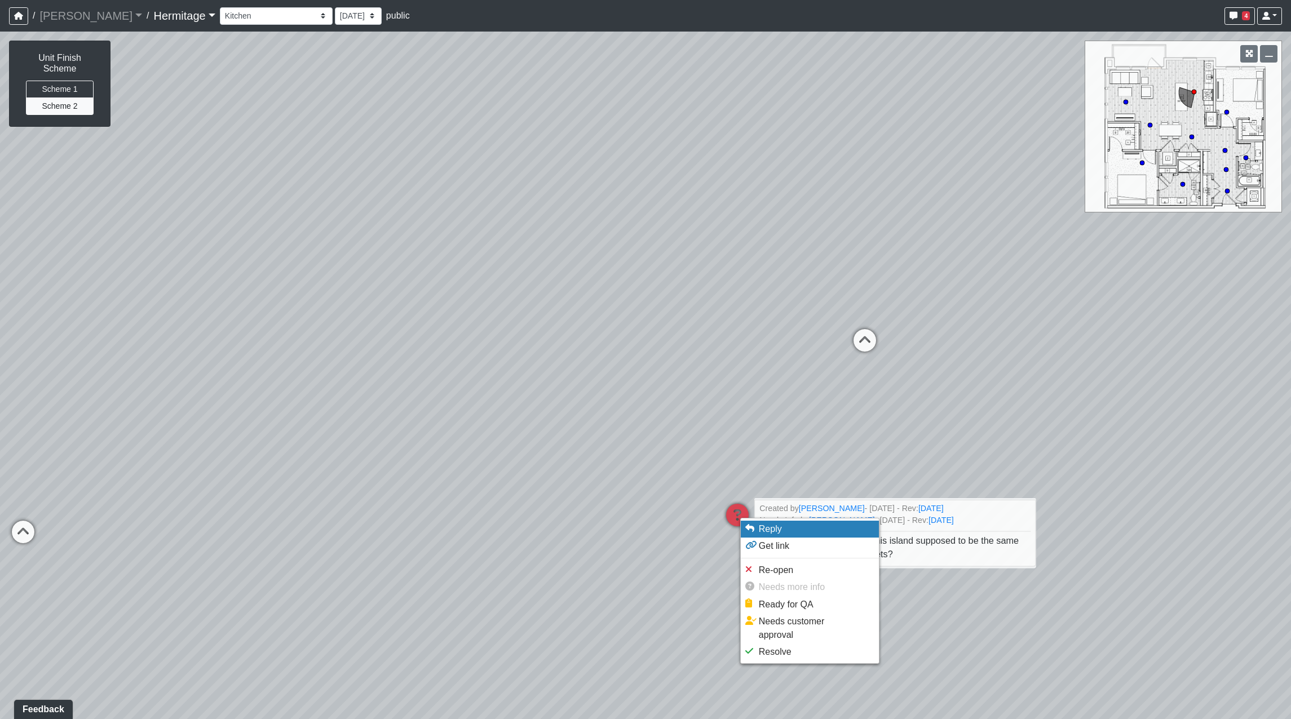
click at [776, 529] on span "Reply" at bounding box center [770, 529] width 23 height 10
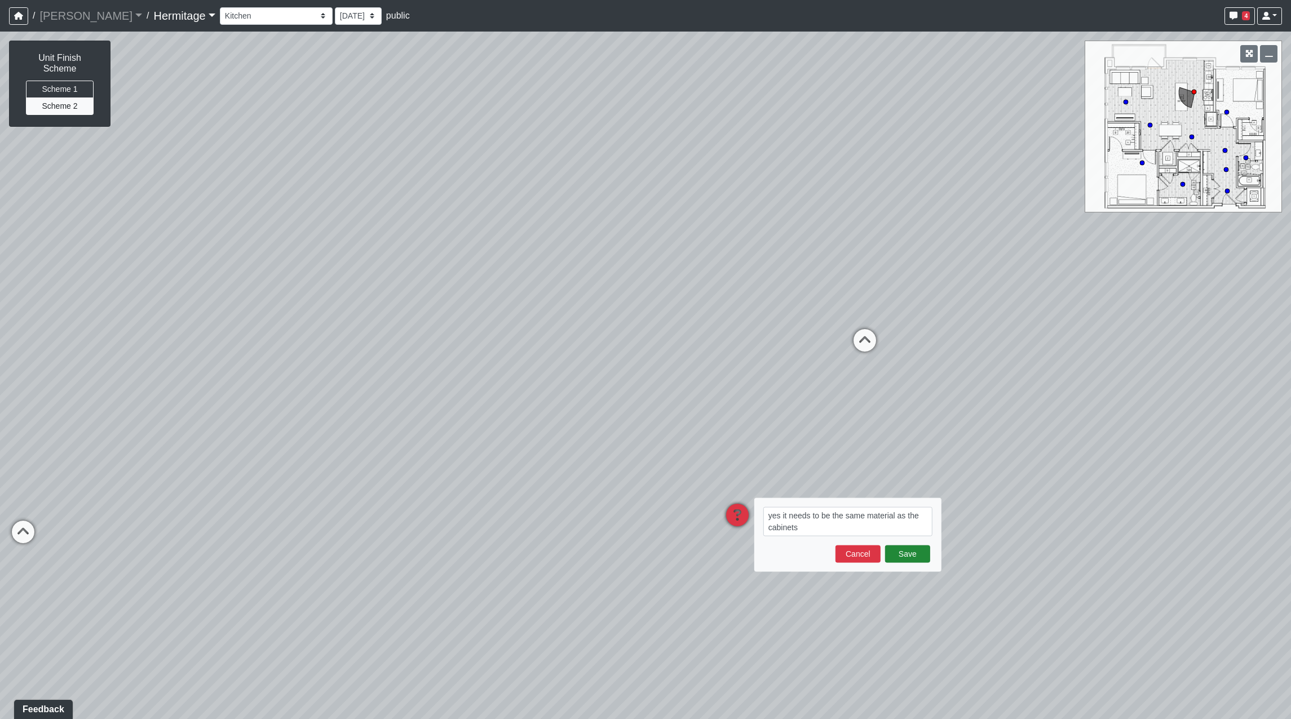
type textarea "yes it needs to be the same material as the cabinets"
click at [902, 554] on button "Save" at bounding box center [907, 554] width 45 height 17
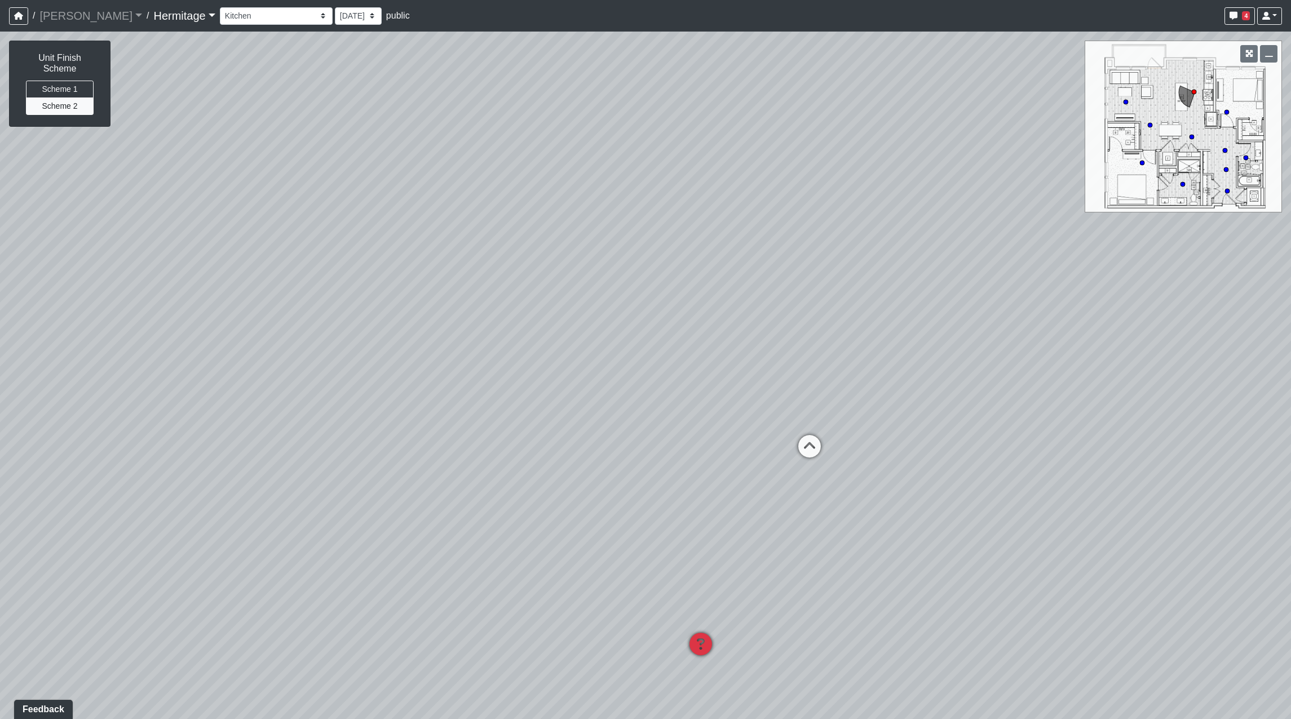
drag, startPoint x: 547, startPoint y: 288, endPoint x: 471, endPoint y: 420, distance: 152.5
click at [471, 420] on div "Loading... Leasing Desk Loading... Hallway Loading... Bathroom Hallway Loading.…" at bounding box center [645, 376] width 1291 height 688
drag, startPoint x: 966, startPoint y: 380, endPoint x: 596, endPoint y: 391, distance: 369.9
click at [596, 391] on div "Loading... Leasing Desk Loading... Hallway Loading... Bathroom Hallway Loading.…" at bounding box center [645, 376] width 1291 height 688
drag, startPoint x: 355, startPoint y: 393, endPoint x: 356, endPoint y: 401, distance: 7.9
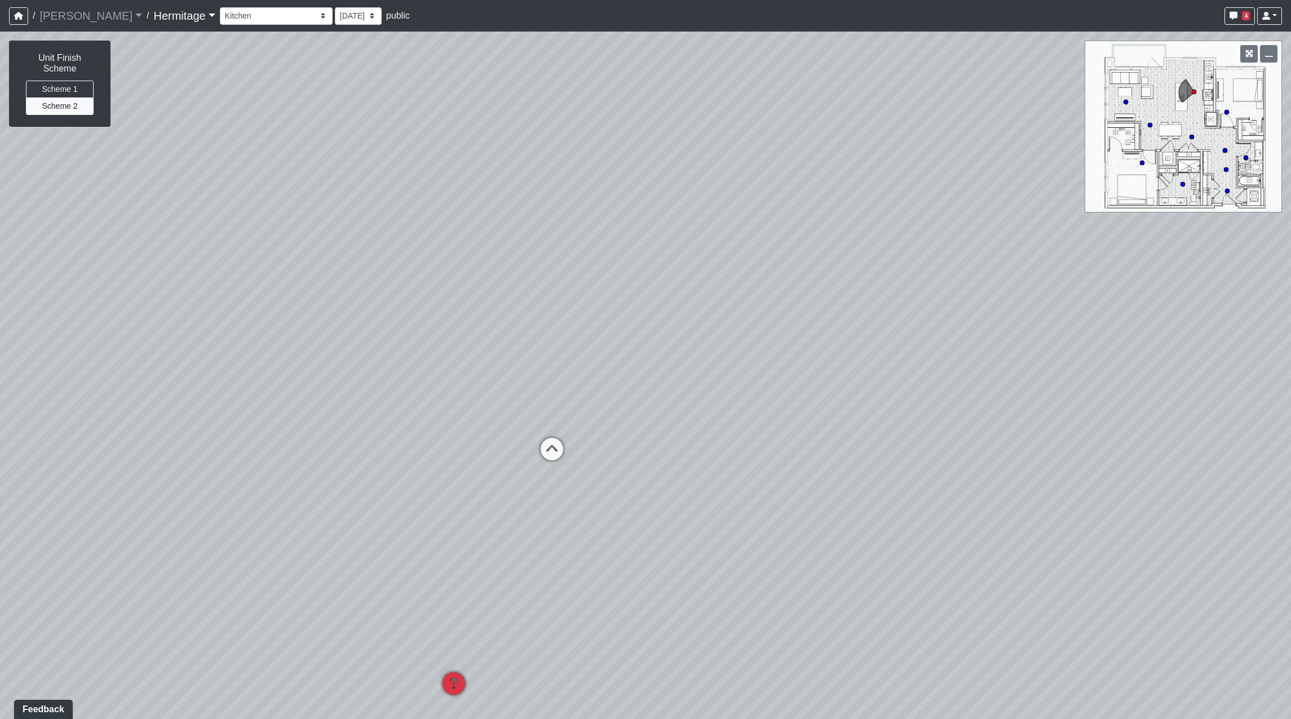
click at [353, 424] on div "Loading... Leasing Desk Loading... Hallway Loading... Bathroom Hallway Loading.…" at bounding box center [645, 376] width 1291 height 688
drag, startPoint x: 593, startPoint y: 273, endPoint x: 1052, endPoint y: 277, distance: 458.8
click at [1052, 277] on div "Loading... Leasing Desk Loading... Hallway Loading... Bathroom Hallway Loading.…" at bounding box center [645, 376] width 1291 height 688
drag, startPoint x: 507, startPoint y: 396, endPoint x: 559, endPoint y: 401, distance: 52.2
click at [559, 401] on div "Loading... Leasing Desk Loading... Hallway Loading... Bathroom Hallway Loading.…" at bounding box center [645, 376] width 1291 height 688
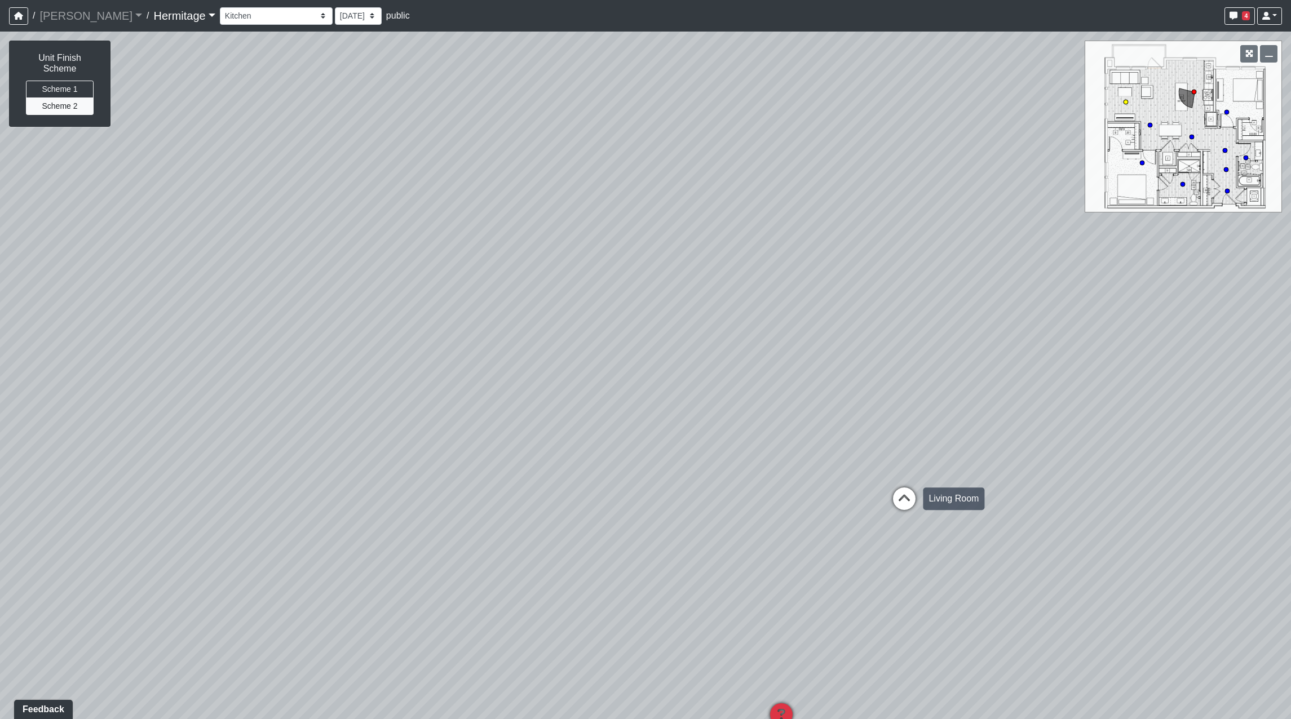
click at [906, 498] on icon at bounding box center [904, 505] width 34 height 34
select select "bu3nZNopTLP8rKF5QbFbMe"
drag, startPoint x: 522, startPoint y: 458, endPoint x: 1185, endPoint y: 406, distance: 664.3
click at [1180, 406] on div "Loading... Leasing Desk Loading... Hallway Loading... Bathroom Hallway Loading.…" at bounding box center [645, 376] width 1291 height 688
drag, startPoint x: 578, startPoint y: 450, endPoint x: 1130, endPoint y: 477, distance: 552.5
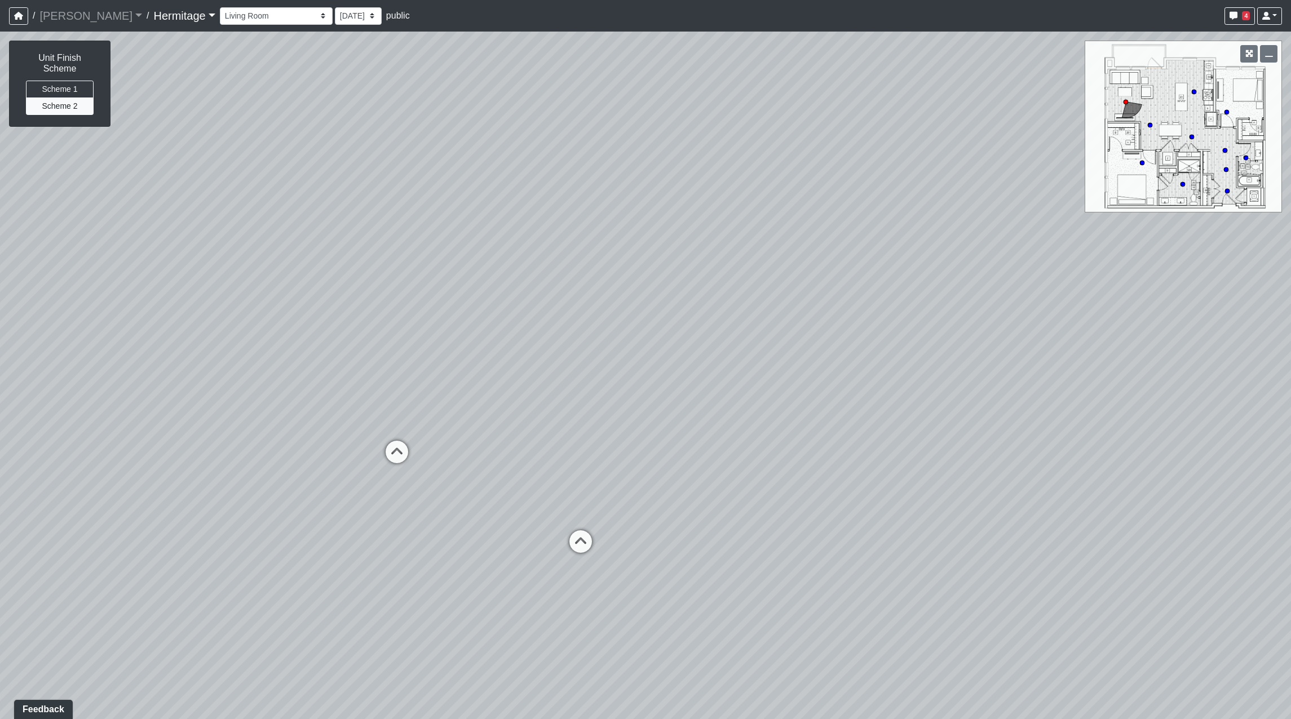
click at [1130, 477] on div "Loading... Leasing Desk Loading... Hallway Loading... Bathroom Hallway Loading.…" at bounding box center [645, 376] width 1291 height 688
drag, startPoint x: 497, startPoint y: 465, endPoint x: 948, endPoint y: 490, distance: 452.2
click at [948, 490] on div "Loading... Leasing Desk Loading... Hallway Loading... Bathroom Hallway Loading.…" at bounding box center [645, 376] width 1291 height 688
click at [964, 498] on div "Loading... Leasing Desk Loading... Hallway Loading... Bathroom Hallway Loading.…" at bounding box center [645, 376] width 1291 height 688
drag, startPoint x: 969, startPoint y: 499, endPoint x: 1134, endPoint y: 488, distance: 165.0
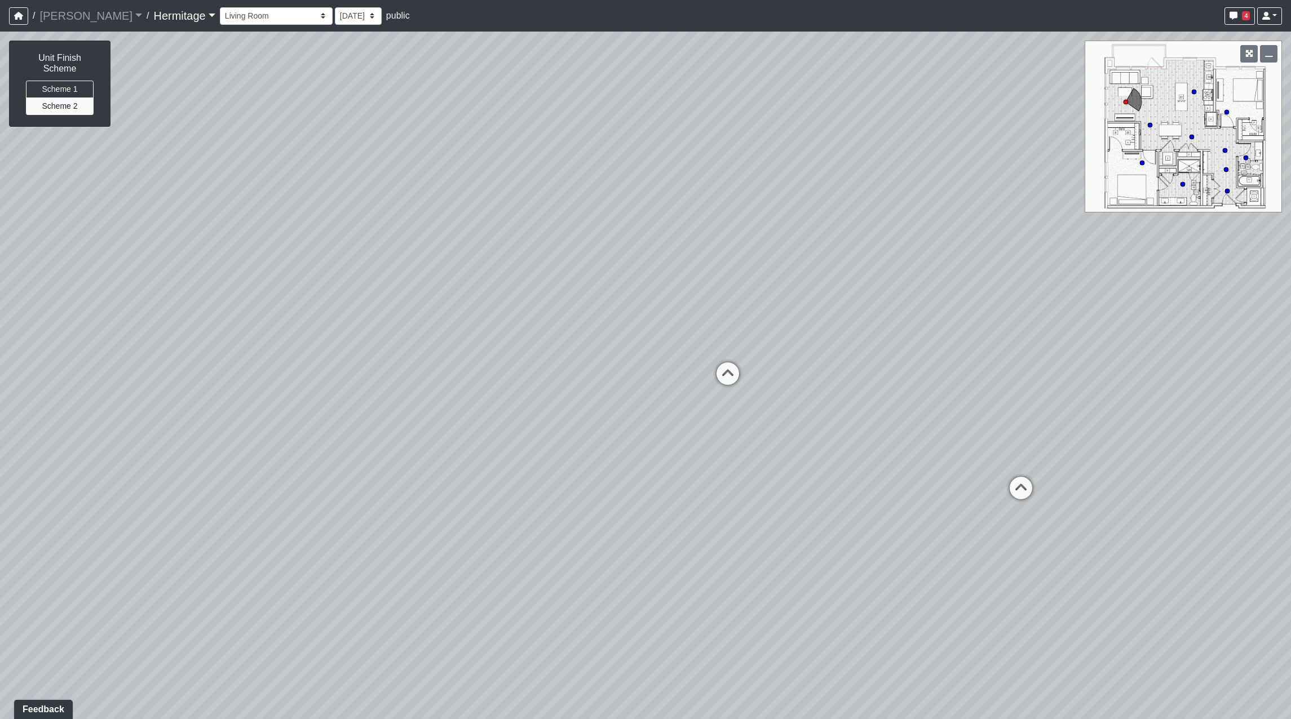
click at [1134, 488] on div "Loading... Leasing Desk Loading... Hallway Loading... Bathroom Hallway Loading.…" at bounding box center [645, 376] width 1291 height 688
drag, startPoint x: 483, startPoint y: 469, endPoint x: 340, endPoint y: 459, distance: 143.5
click at [342, 460] on div "Loading... Leasing Desk Loading... Hallway Loading... Bathroom Hallway Loading.…" at bounding box center [645, 376] width 1291 height 688
drag, startPoint x: 573, startPoint y: 404, endPoint x: 426, endPoint y: 436, distance: 151.1
click at [426, 436] on div "Loading... Leasing Desk Loading... Hallway Loading... Bathroom Hallway Loading.…" at bounding box center [645, 376] width 1291 height 688
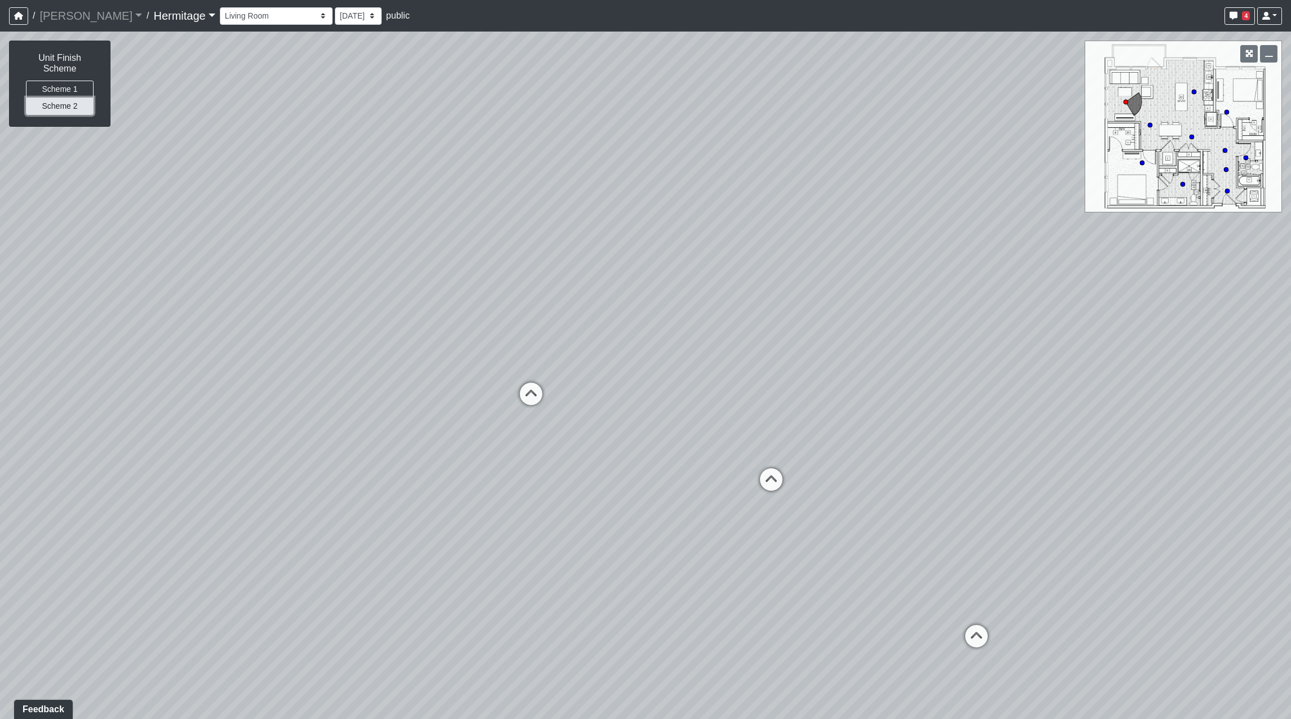
click at [47, 98] on button "Scheme 2" at bounding box center [60, 106] width 68 height 17
click at [65, 81] on button "Scheme 1" at bounding box center [60, 89] width 68 height 17
drag, startPoint x: 764, startPoint y: 287, endPoint x: 519, endPoint y: 286, distance: 244.6
click at [519, 286] on div "Loading... Leasing Desk Loading... Hallway Loading... Bathroom Hallway Loading.…" at bounding box center [645, 376] width 1291 height 688
